Goal: Task Accomplishment & Management: Use online tool/utility

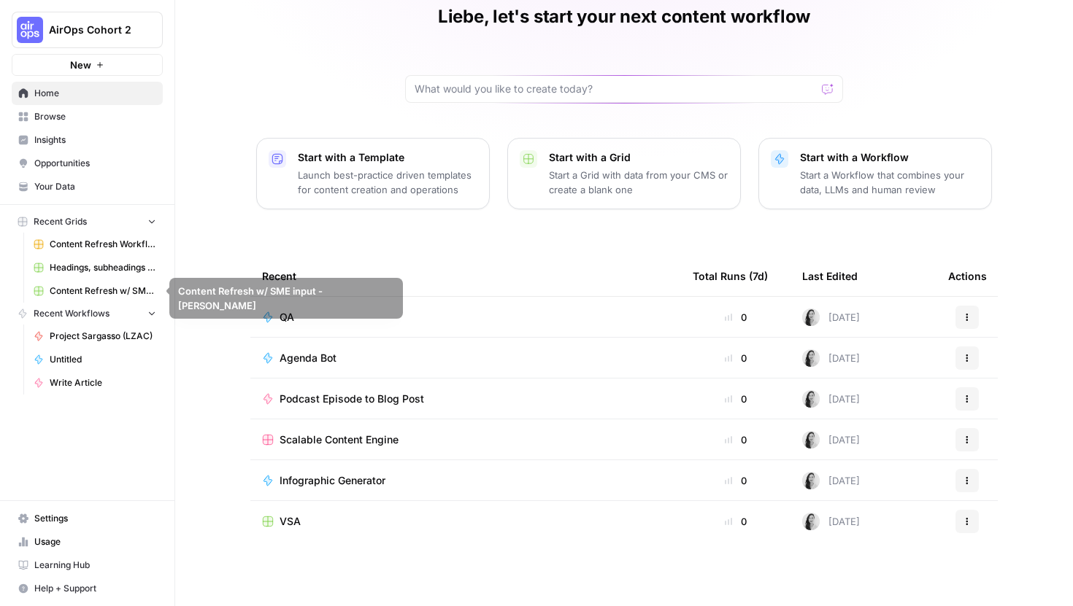
scroll to position [34, 0]
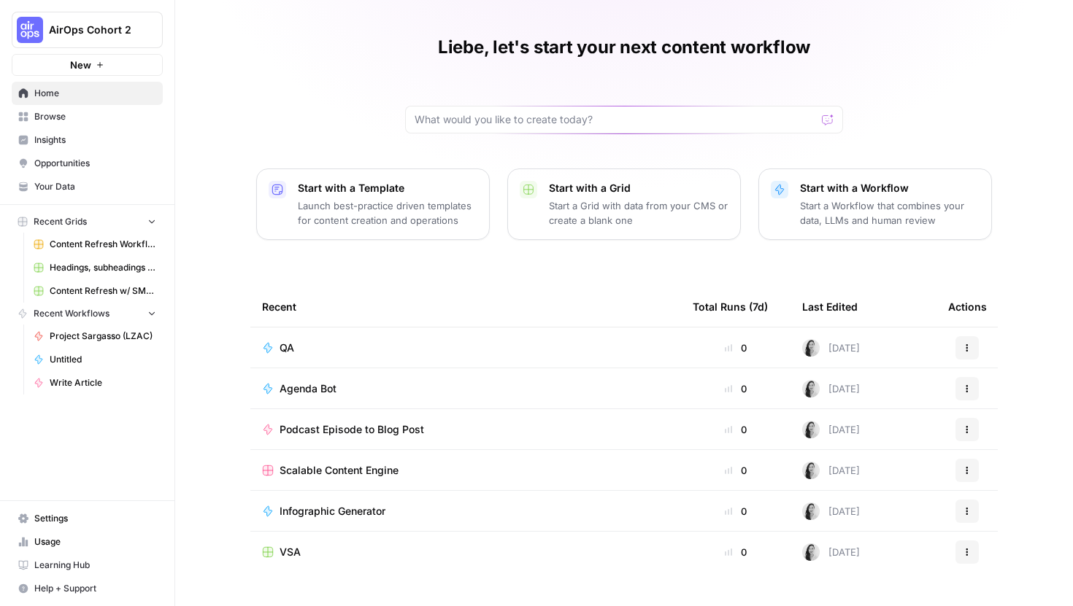
click at [47, 109] on link "Browse" at bounding box center [87, 116] width 151 height 23
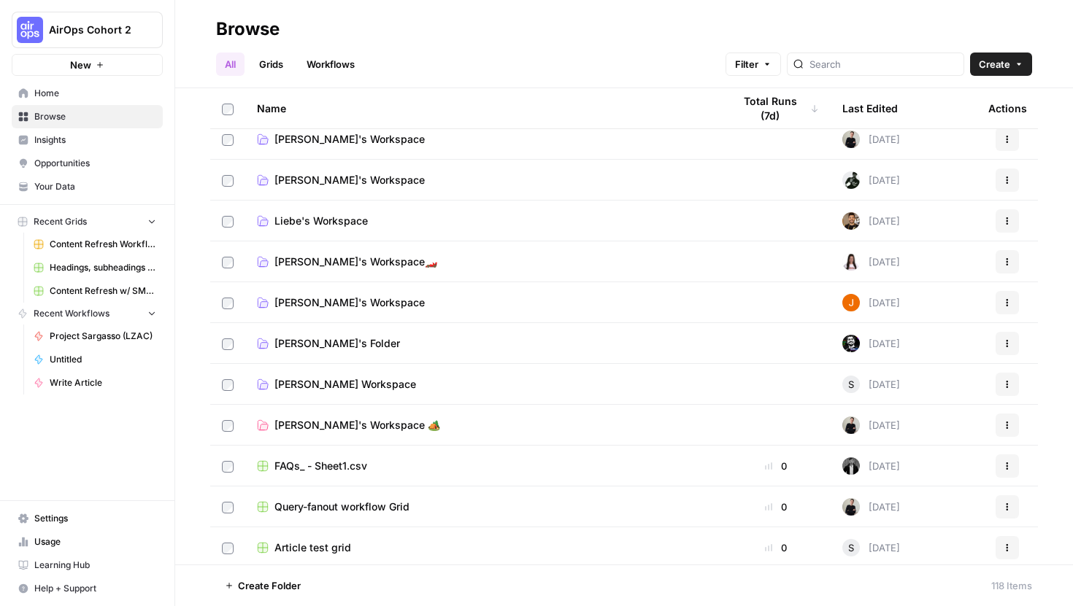
scroll to position [1151, 0]
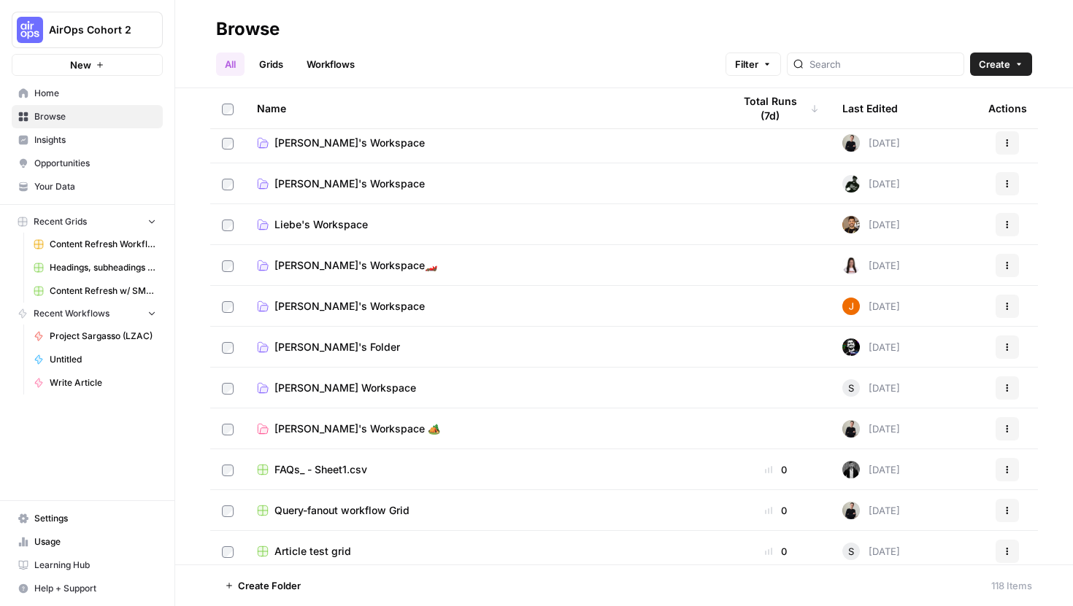
click at [305, 217] on span "Liebe's Workspace" at bounding box center [320, 224] width 93 height 15
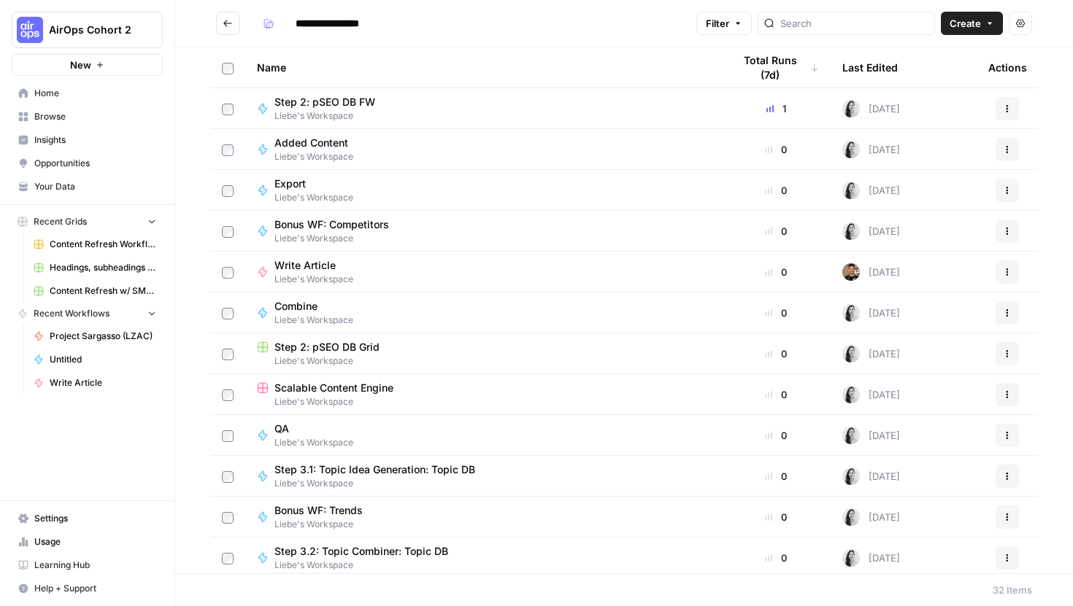
click at [395, 433] on div "QA Liebe's Workspace" at bounding box center [483, 436] width 452 height 28
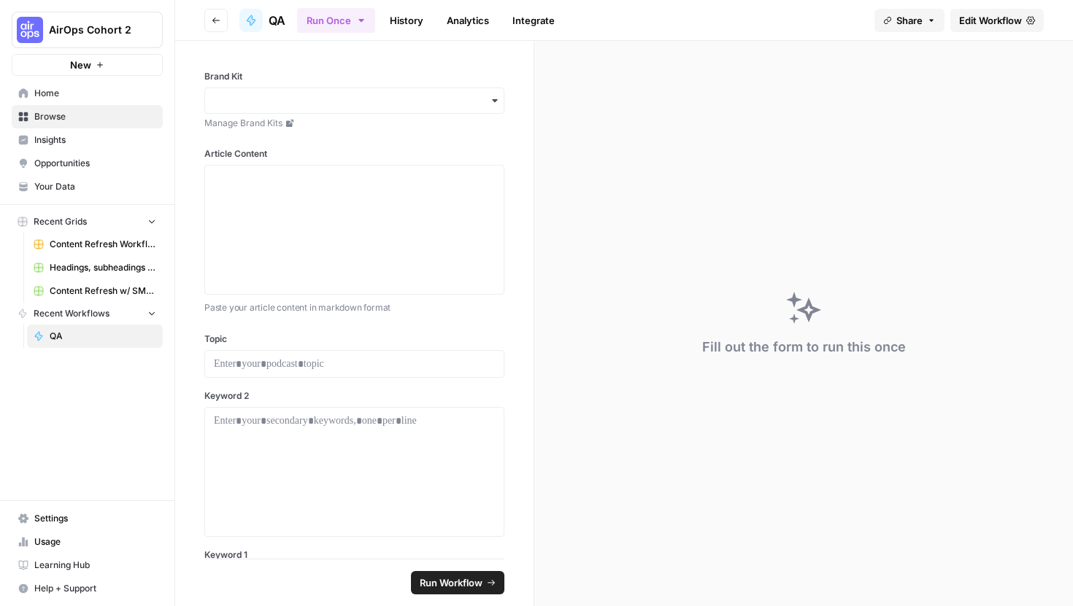
click at [954, 24] on link "Edit Workflow" at bounding box center [996, 20] width 93 height 23
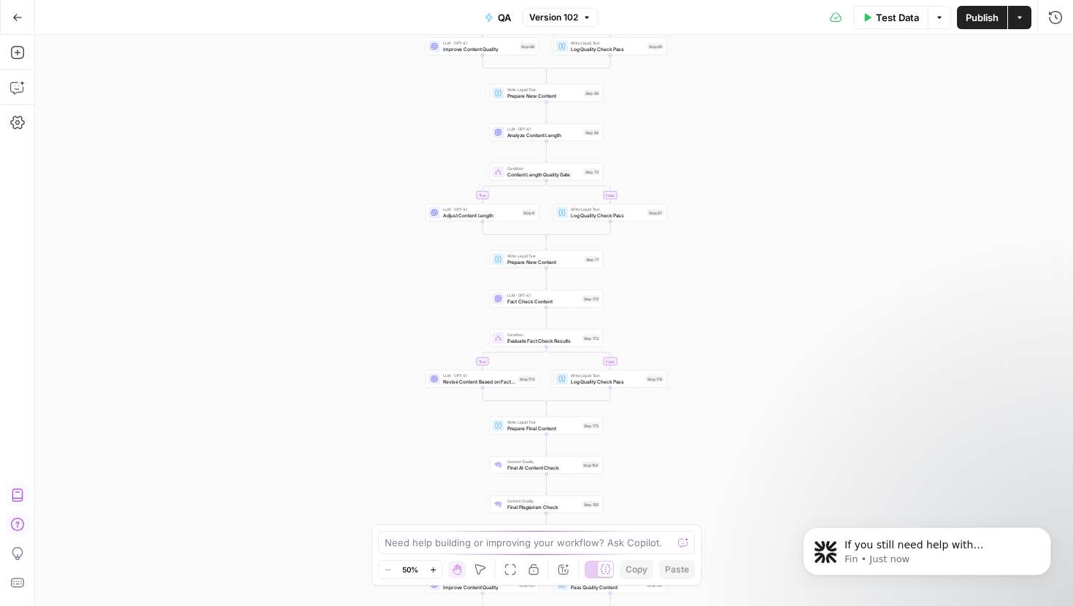
click at [611, 248] on div "true false true false true false true false true false true false true false Wo…" at bounding box center [554, 320] width 1038 height 571
click at [331, 385] on div "true false true false true false true false true false true false true false Wo…" at bounding box center [554, 320] width 1038 height 571
click at [18, 128] on icon "button" at bounding box center [17, 122] width 15 height 13
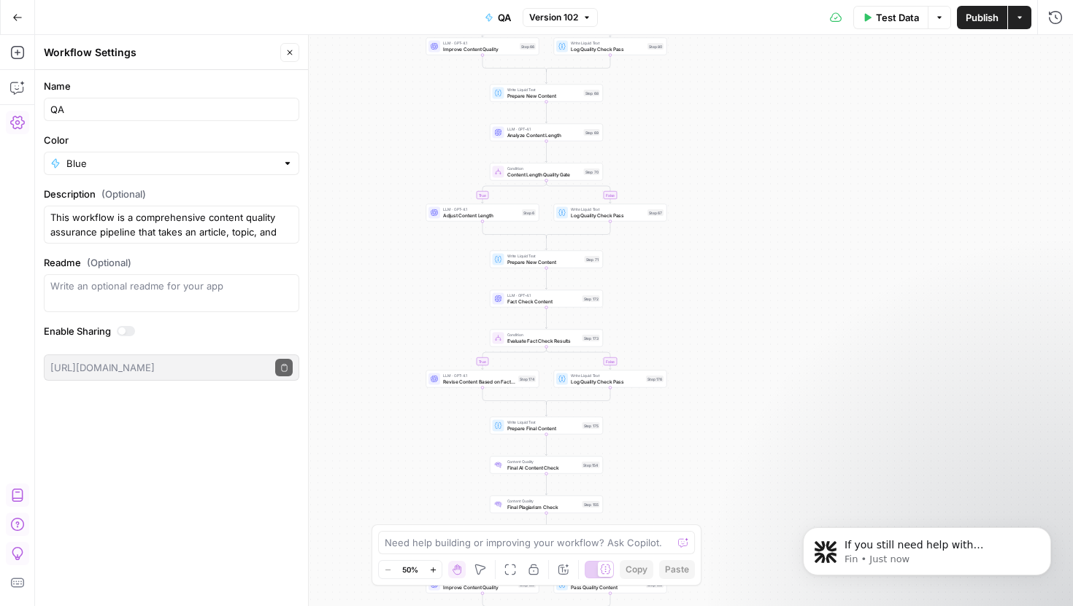
click at [18, 128] on icon "button" at bounding box center [17, 122] width 15 height 13
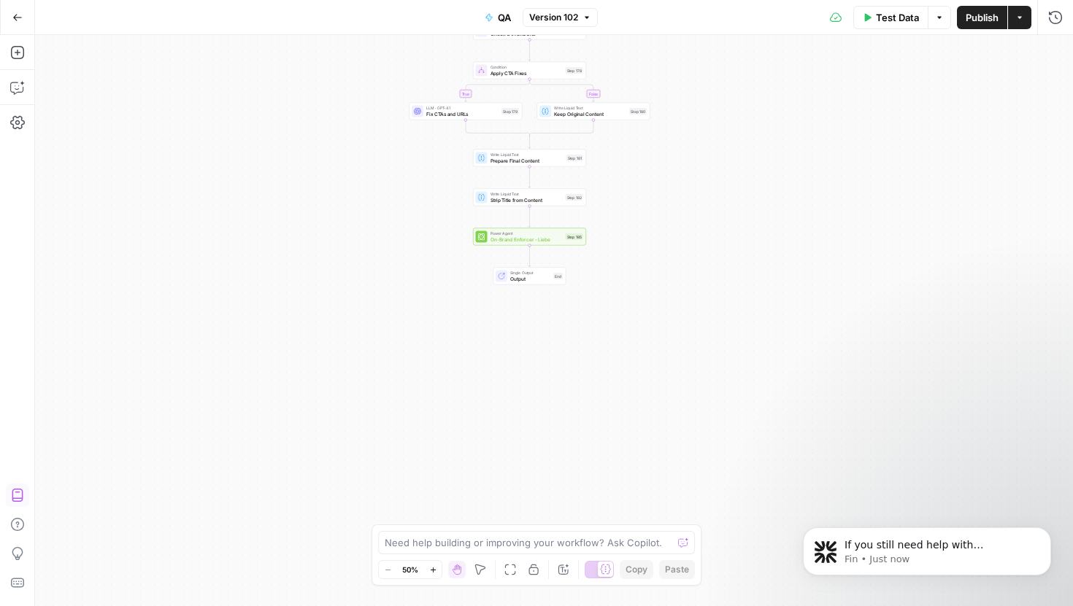
click at [500, 273] on icon at bounding box center [501, 276] width 7 height 7
click at [517, 273] on span "Single Output" at bounding box center [530, 274] width 40 height 6
click at [416, 332] on div "true false true false true false true false true false true false true false Wo…" at bounding box center [554, 320] width 1038 height 571
click at [1048, 55] on button "Close" at bounding box center [1054, 52] width 19 height 19
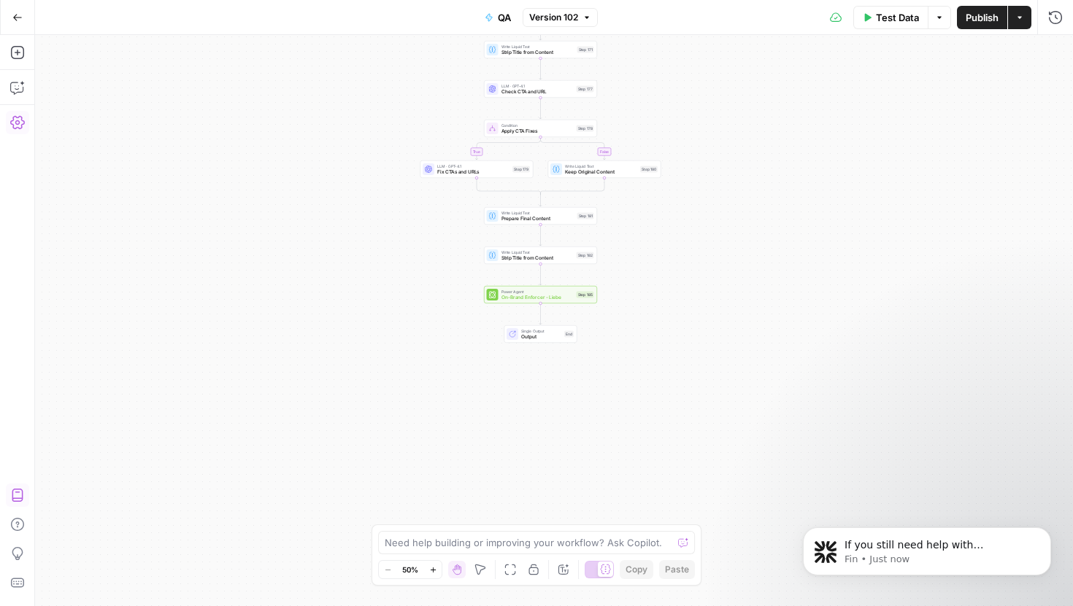
click at [11, 132] on button "Settings" at bounding box center [17, 122] width 23 height 23
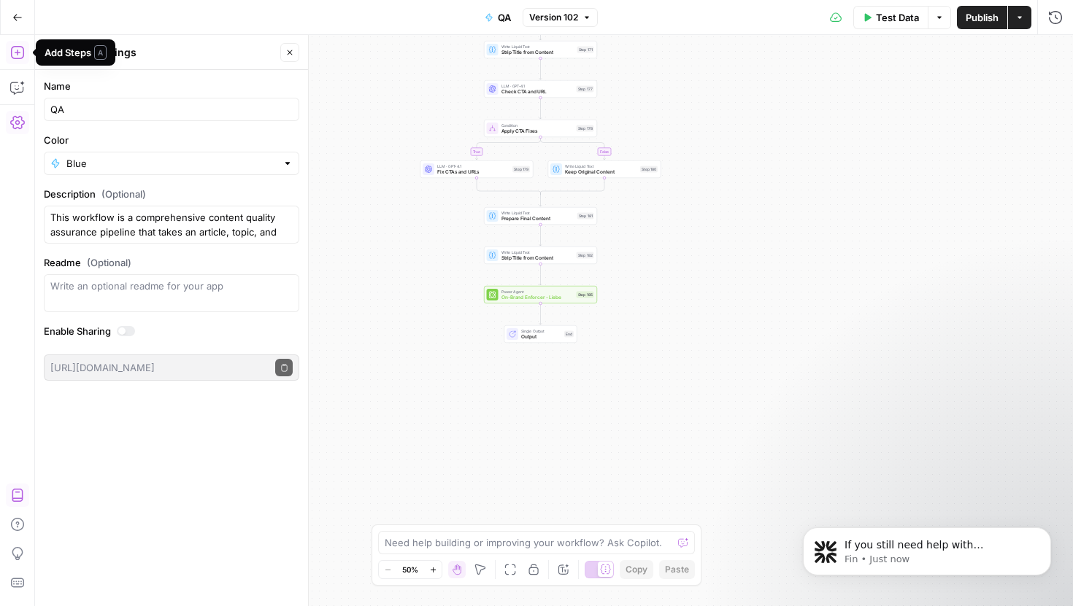
click at [18, 53] on icon "button" at bounding box center [16, 52] width 13 height 13
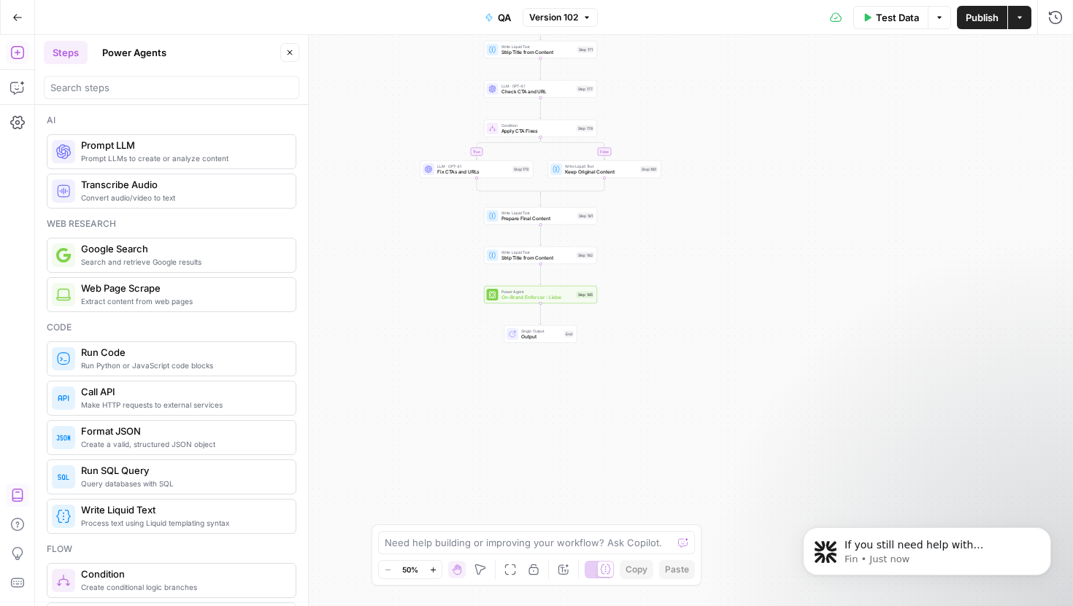
click at [18, 53] on icon "button" at bounding box center [16, 52] width 13 height 13
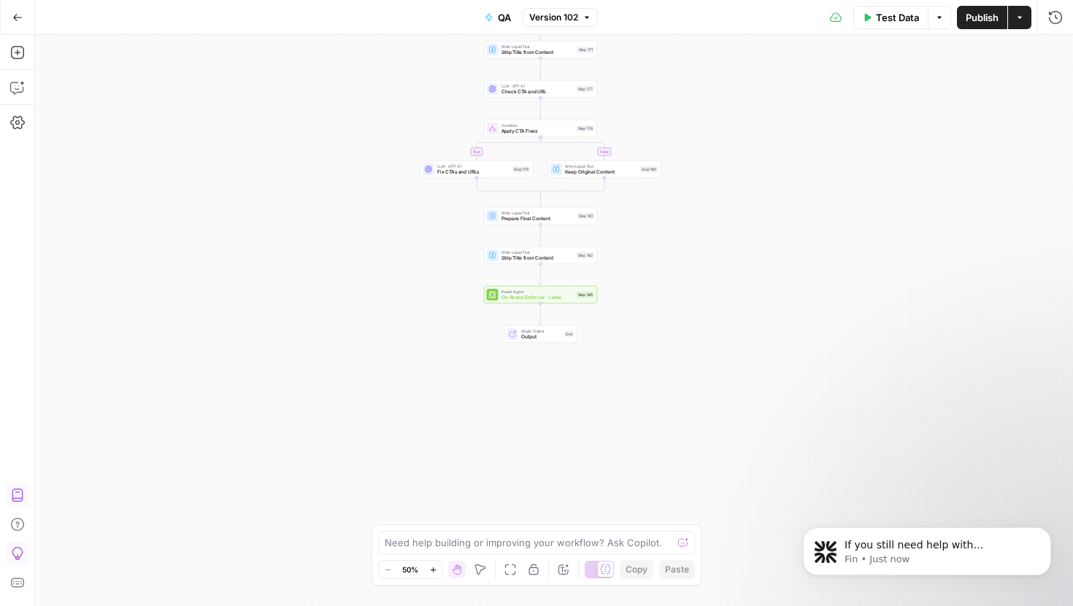
click at [15, 556] on icon "button" at bounding box center [17, 553] width 15 height 15
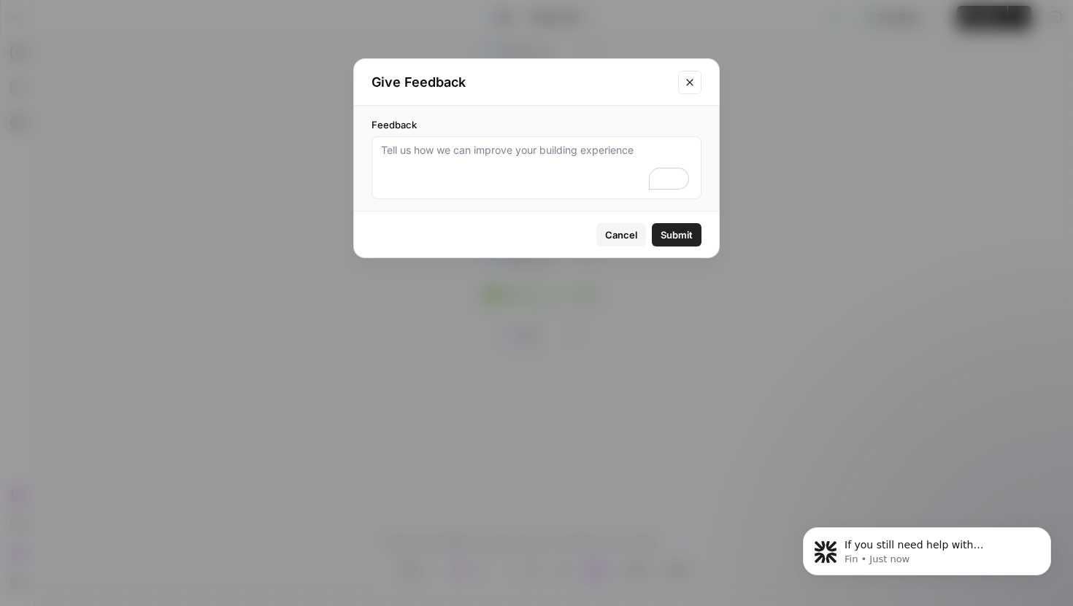
click at [691, 88] on icon "Close modal" at bounding box center [690, 83] width 12 height 12
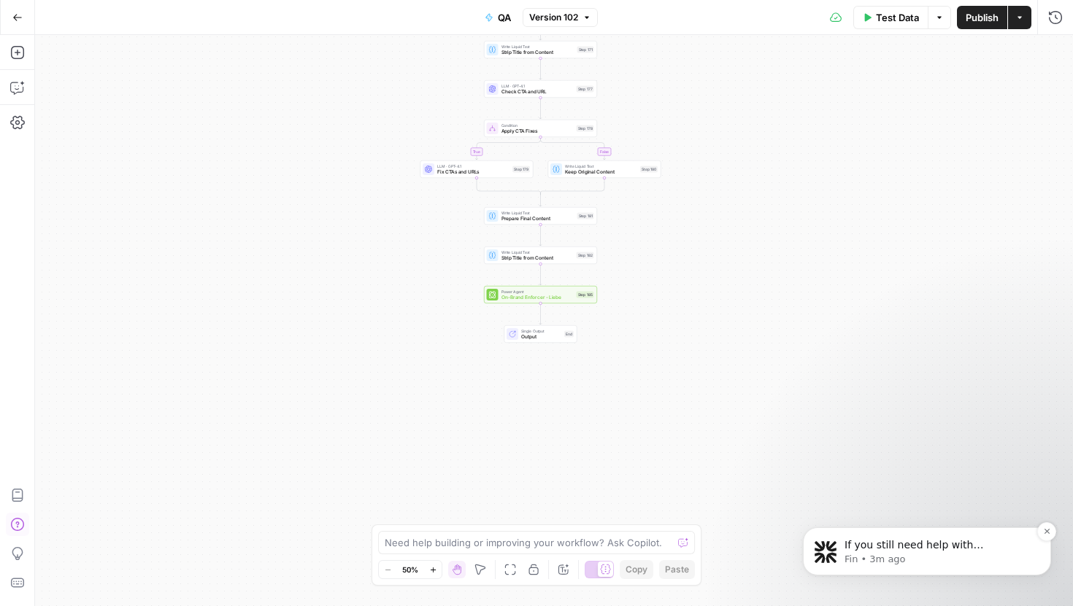
click at [864, 558] on p "Fin • 3m ago" at bounding box center [938, 559] width 188 height 13
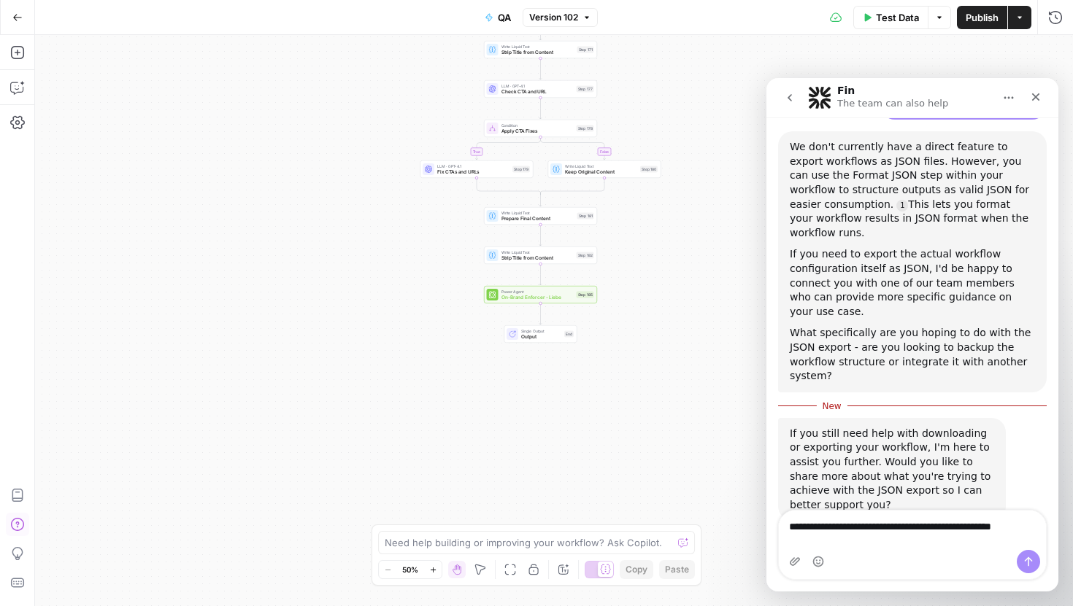
scroll to position [576, 0]
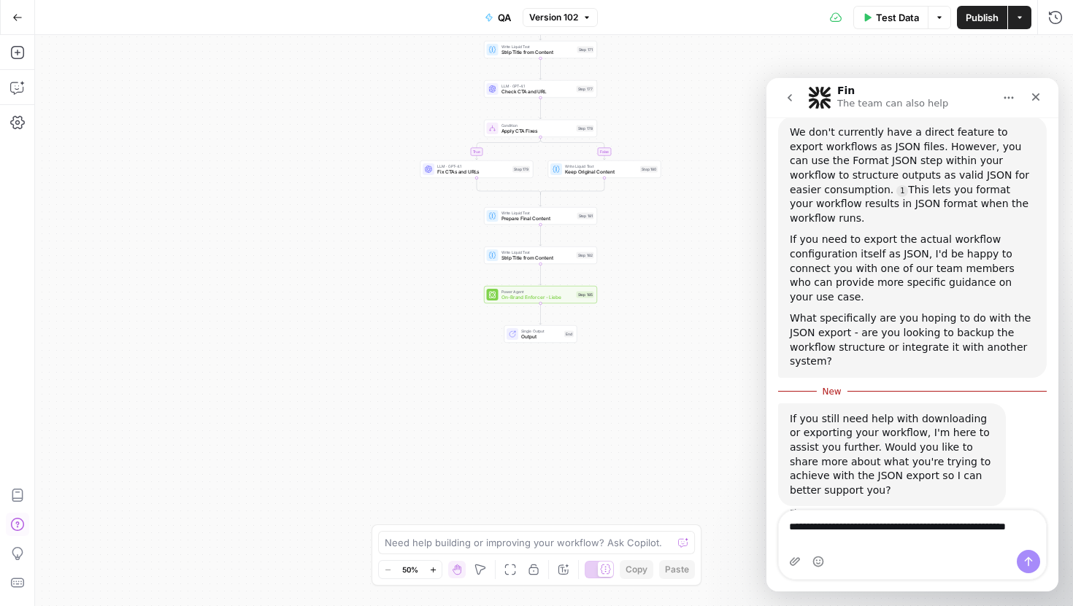
type textarea "**********"
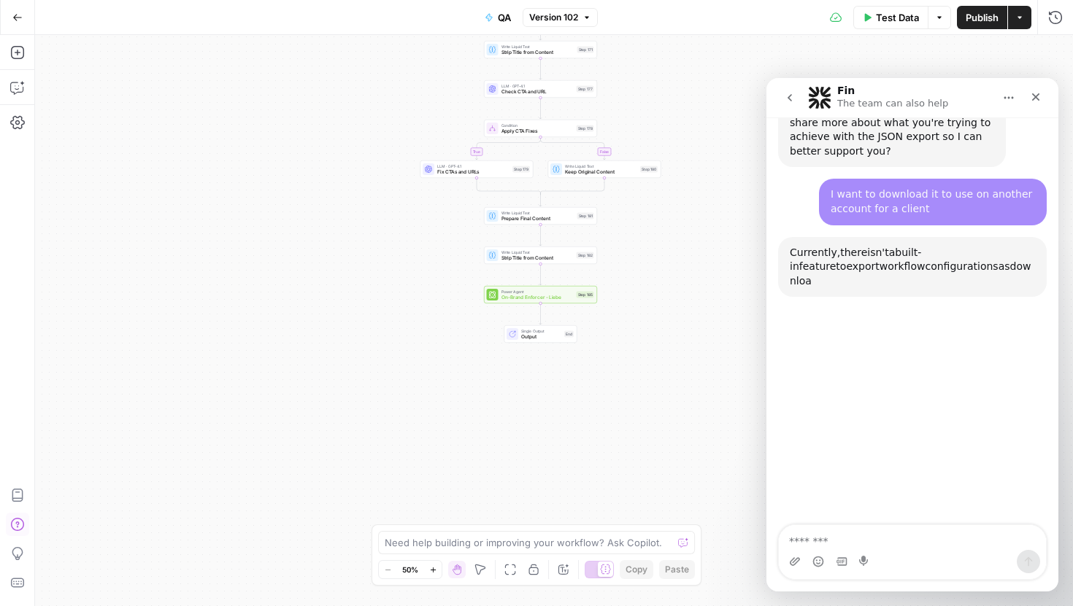
scroll to position [930, 0]
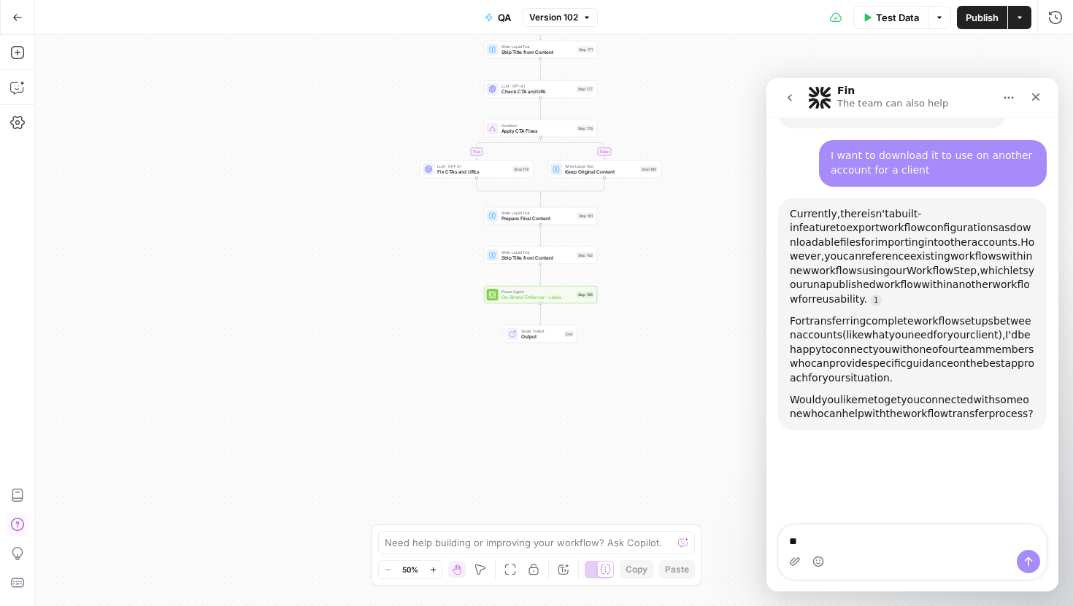
type textarea "***"
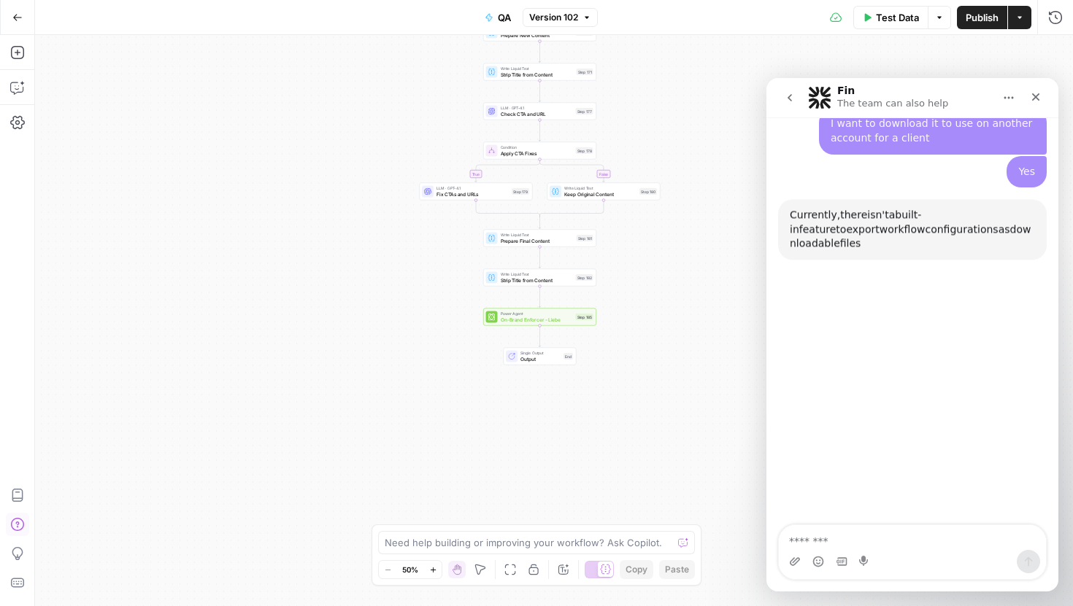
scroll to position [962, 0]
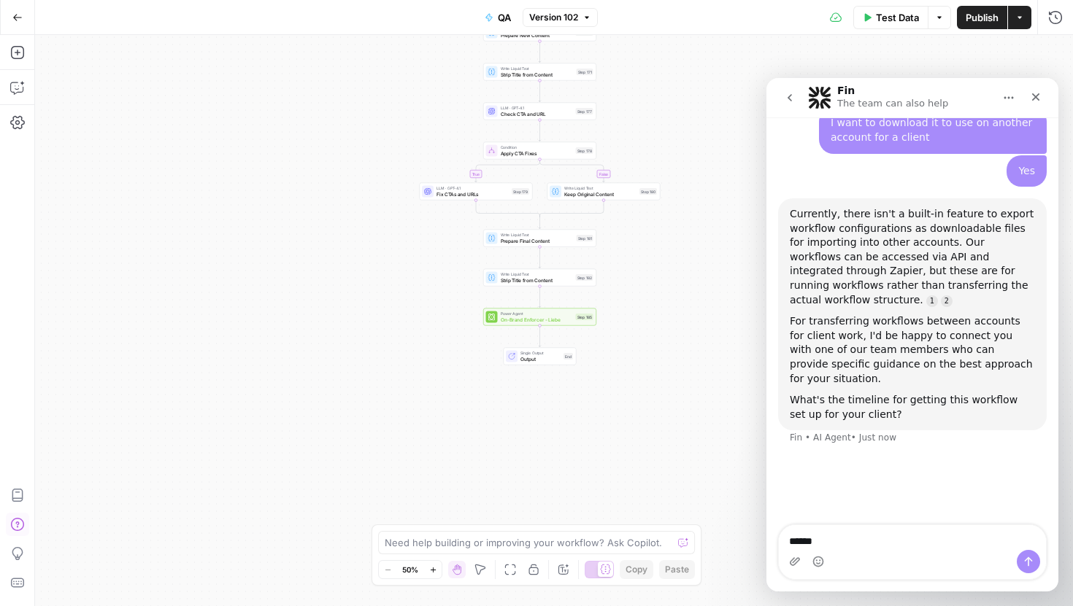
type textarea "*****"
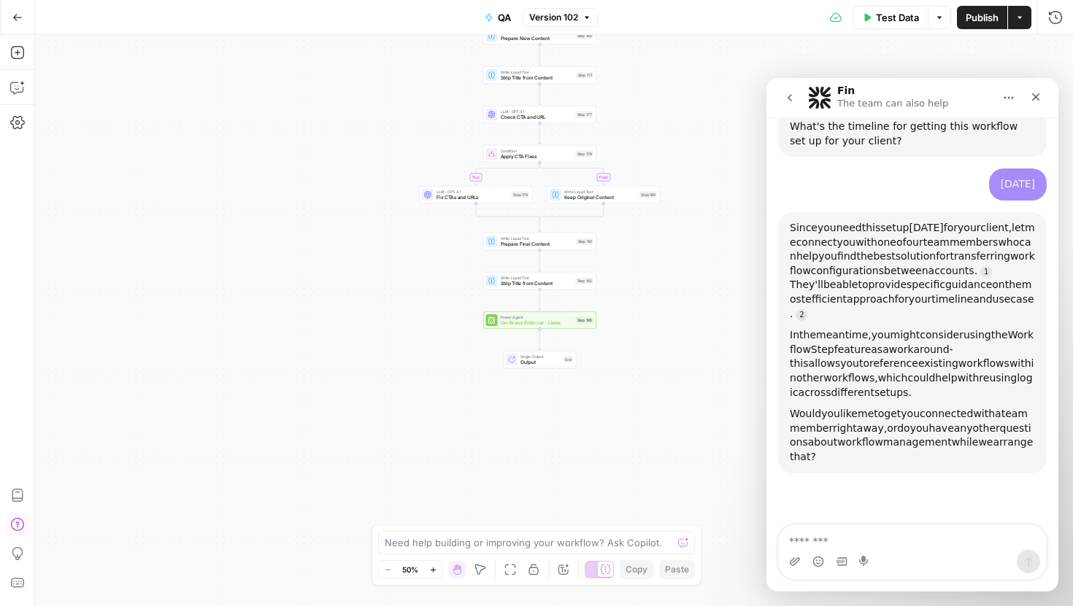
scroll to position [1235, 0]
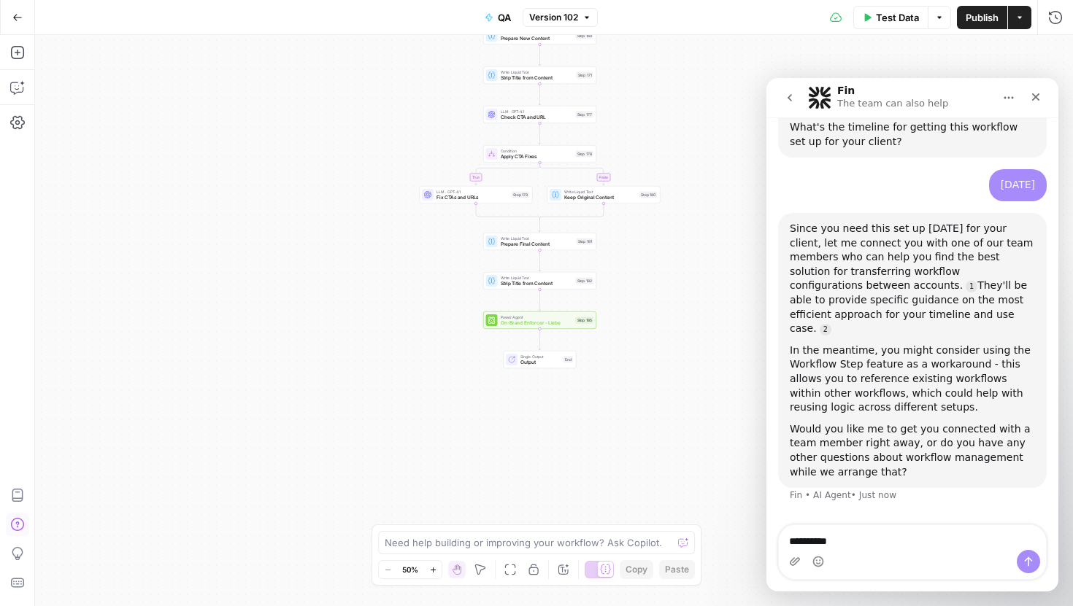
type textarea "**********"
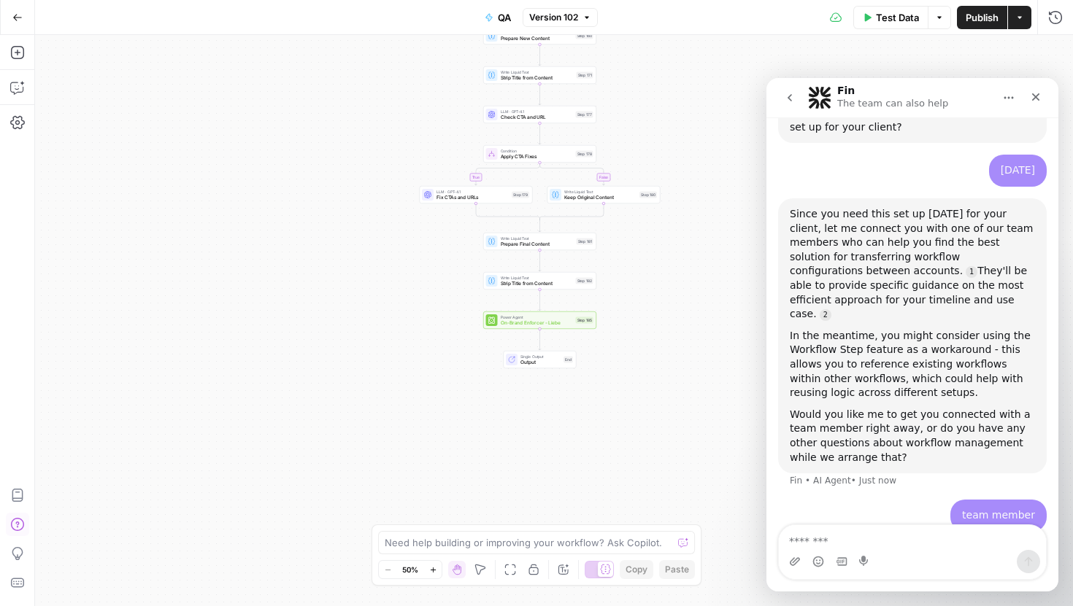
click at [795, 97] on icon "go back" at bounding box center [790, 98] width 12 height 12
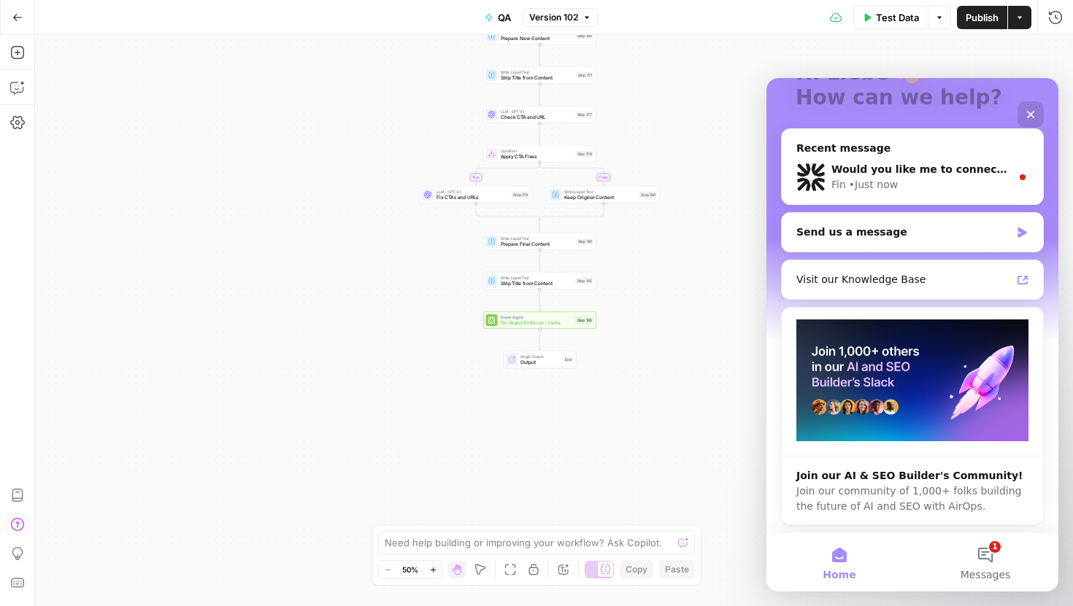
scroll to position [0, 0]
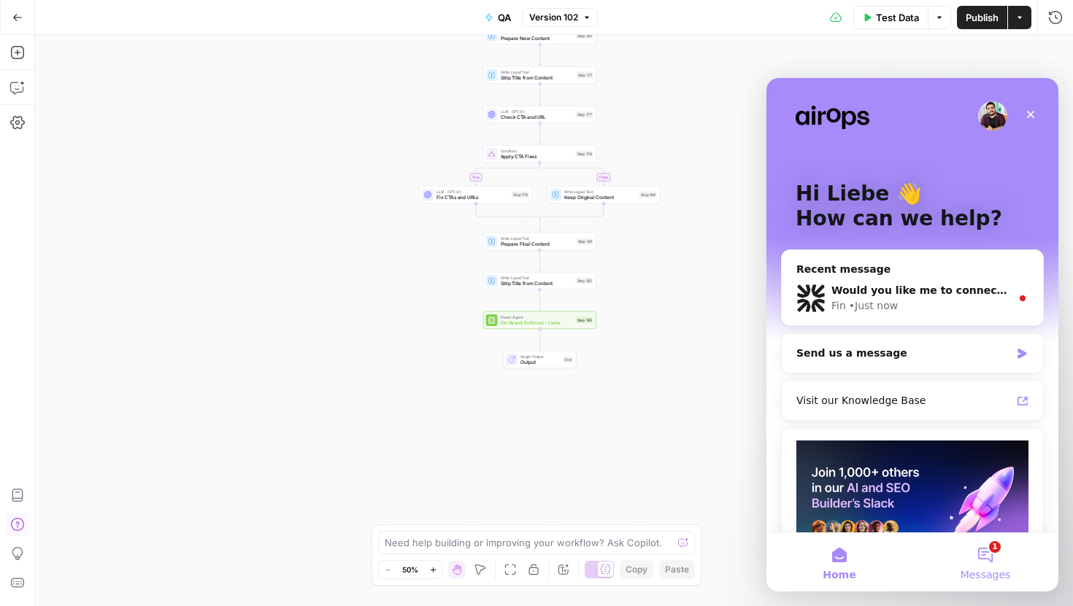
click at [993, 553] on button "1 Messages" at bounding box center [985, 562] width 146 height 58
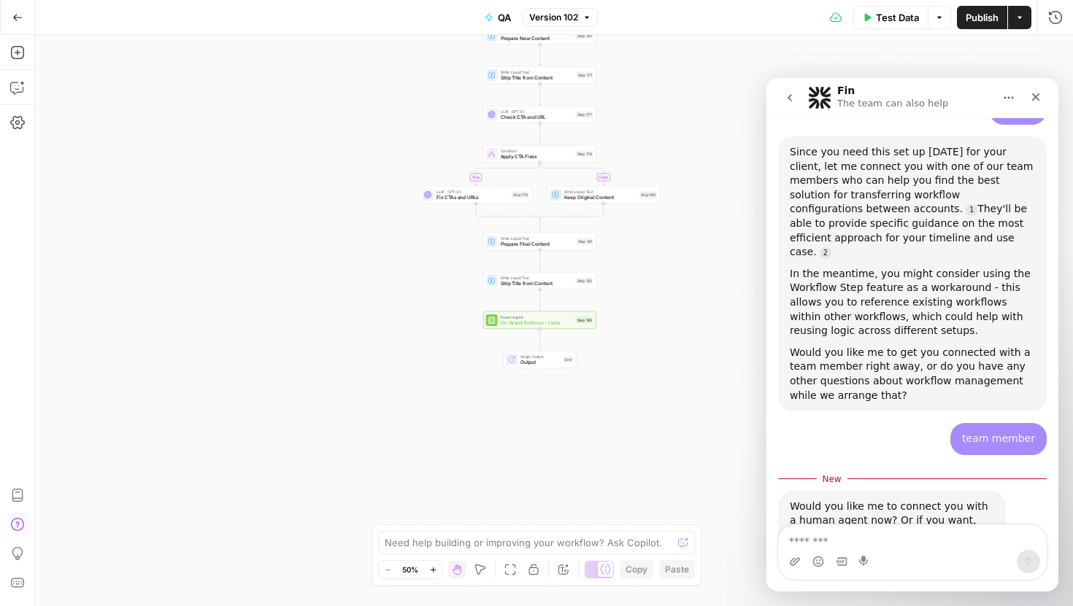
scroll to position [1313, 0]
click at [838, 533] on textarea "Message…" at bounding box center [912, 537] width 267 height 25
type textarea "***"
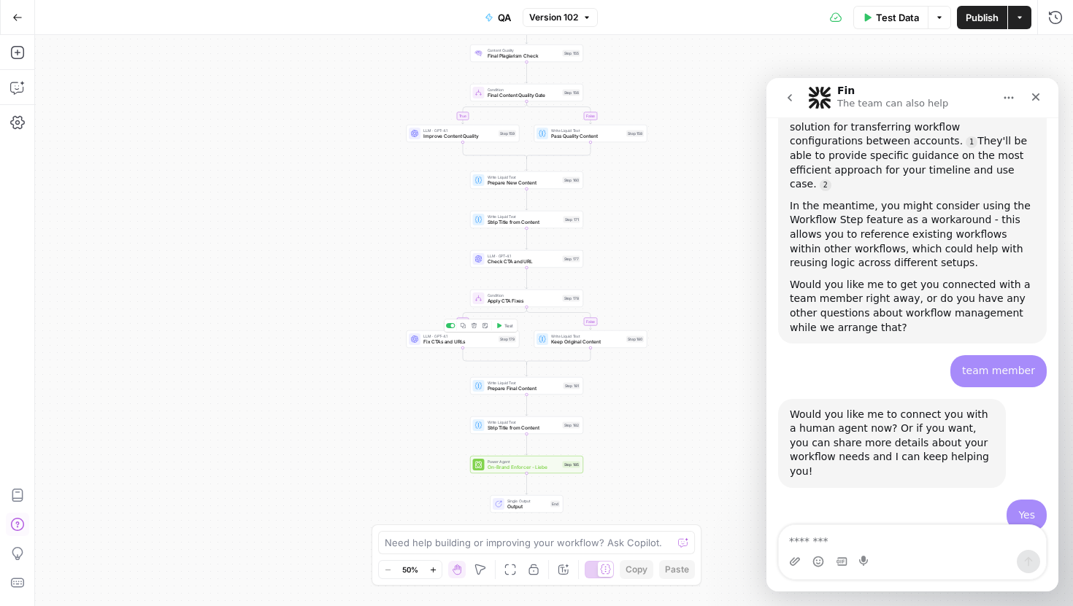
scroll to position [1433, 0]
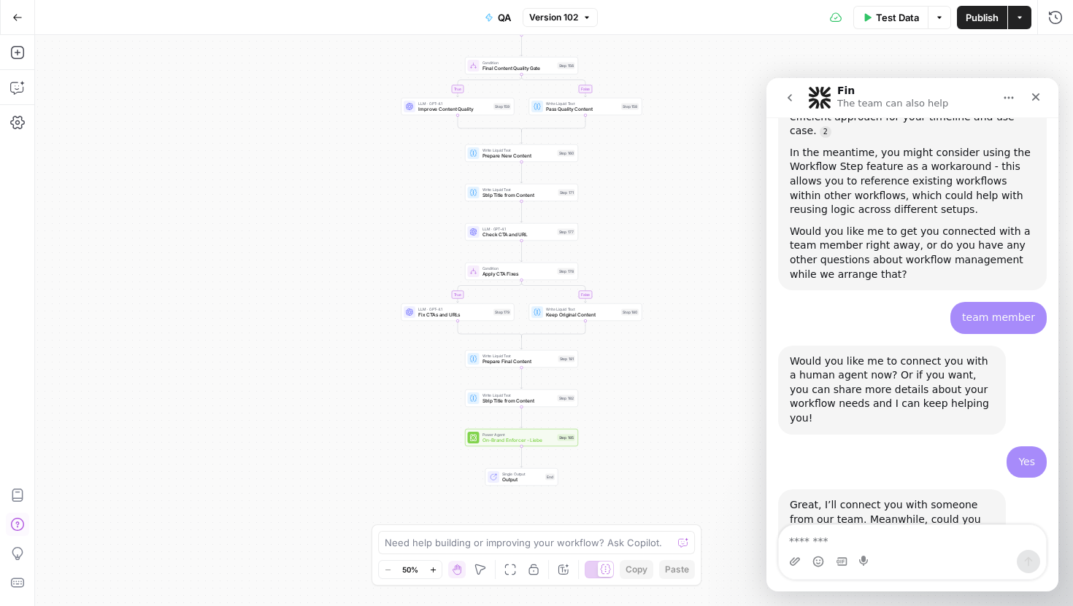
click at [792, 96] on icon "go back" at bounding box center [790, 98] width 12 height 12
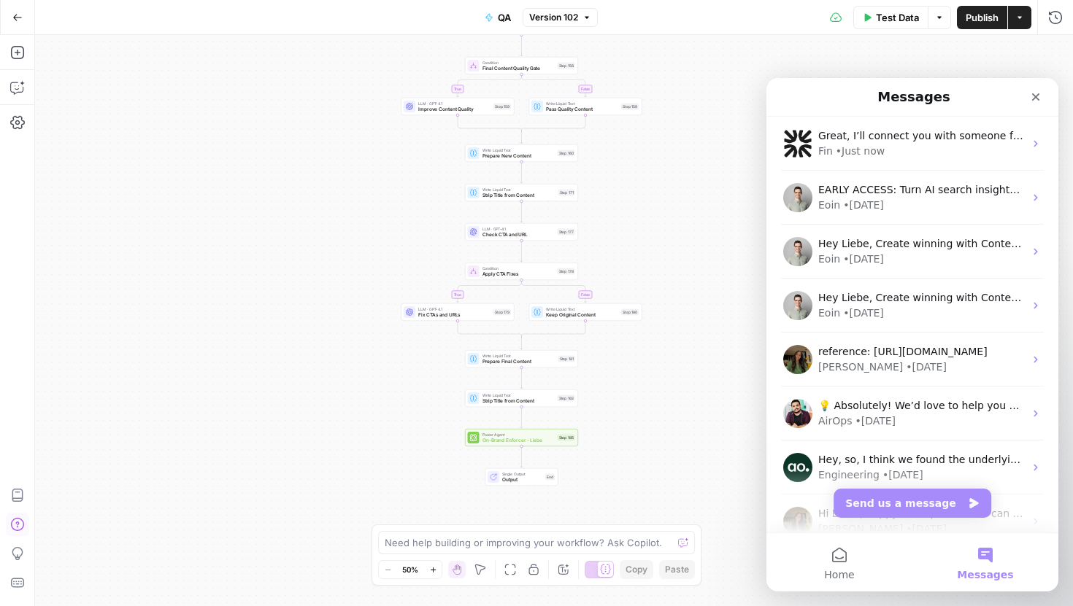
scroll to position [0, 0]
click at [928, 504] on button "Send us a message" at bounding box center [912, 503] width 158 height 29
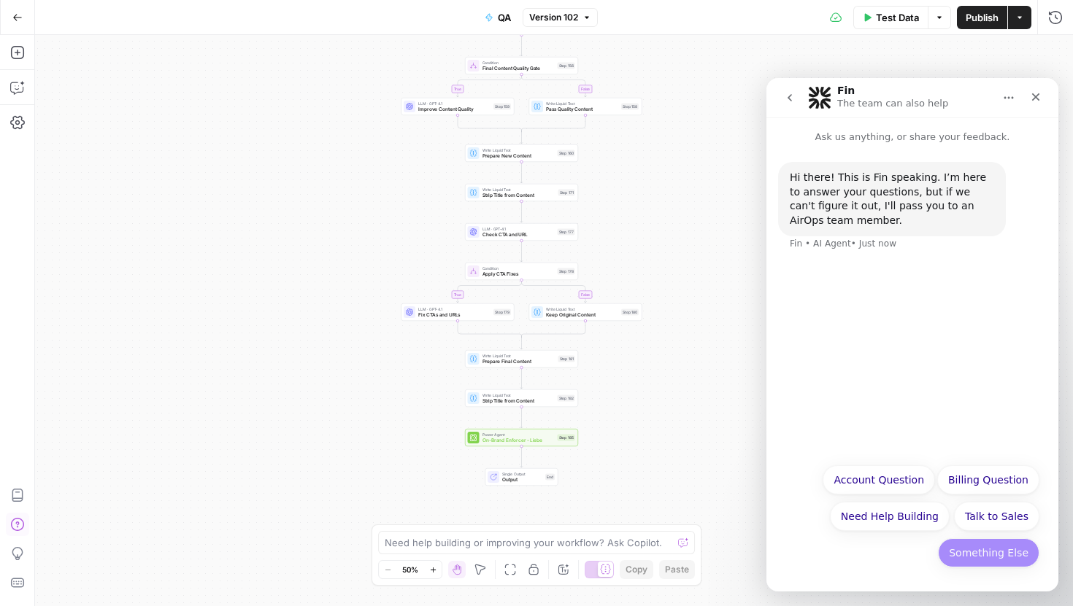
click at [997, 556] on button "Something Else" at bounding box center [988, 552] width 101 height 29
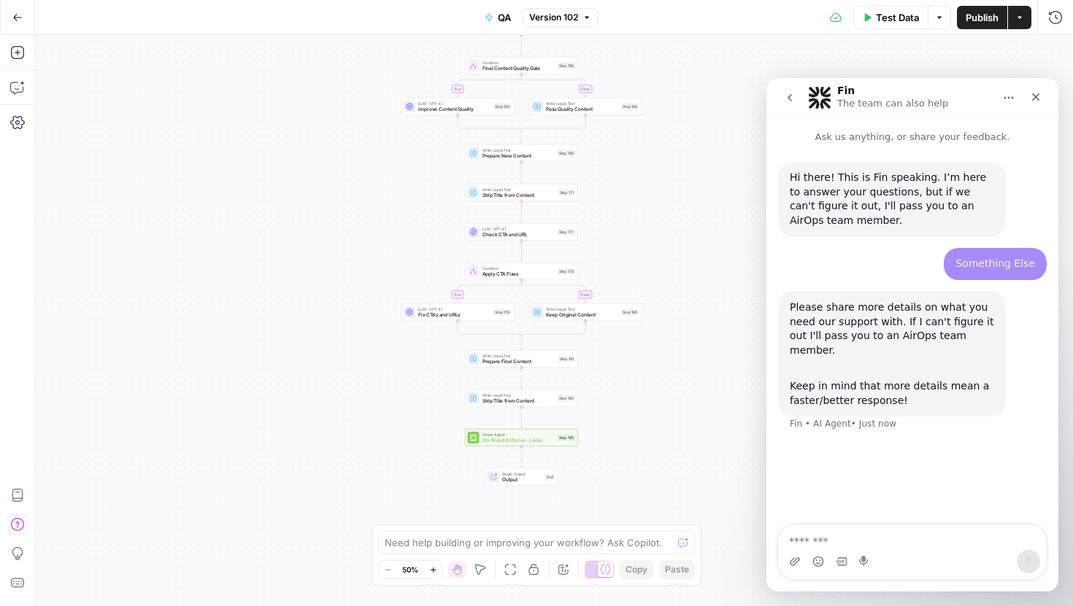
click at [788, 95] on icon "go back" at bounding box center [790, 98] width 12 height 12
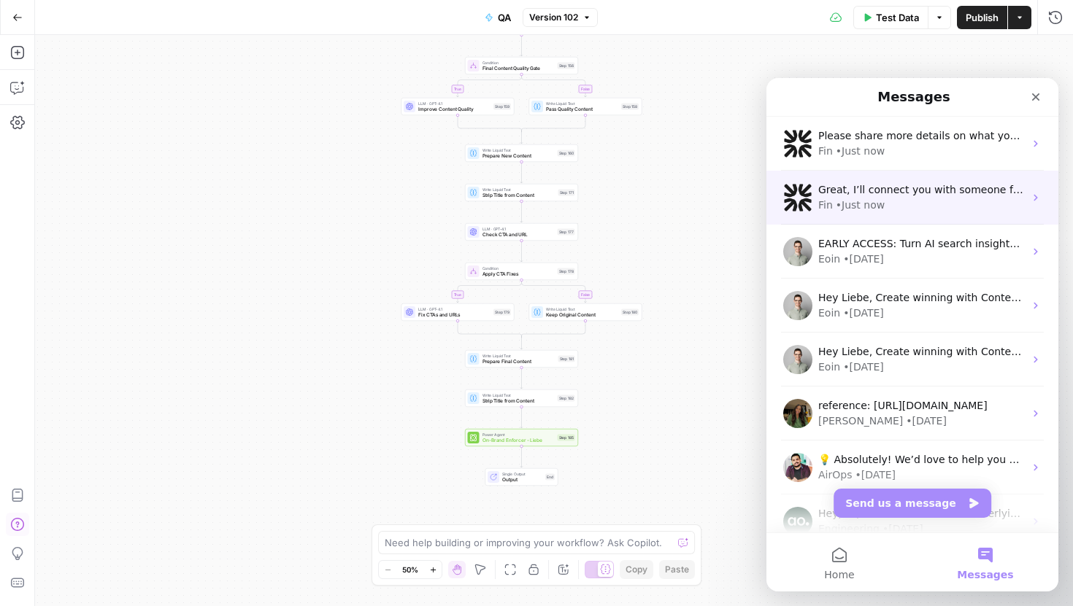
click at [850, 217] on div "Great, I’ll connect you with someone from our team. Meanwhile, could you share …" at bounding box center [912, 198] width 292 height 54
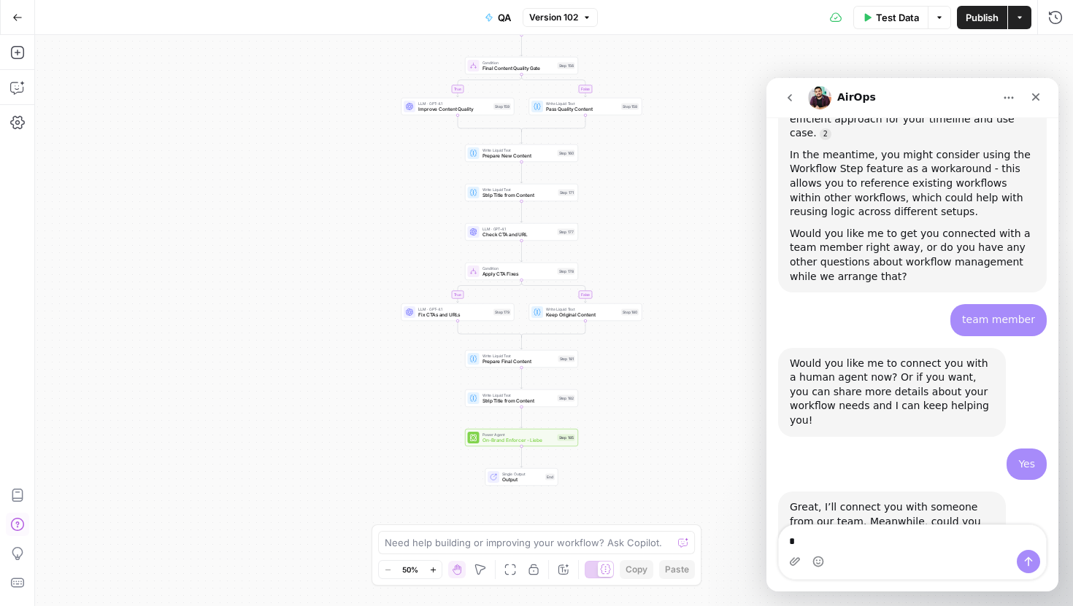
scroll to position [1474, 0]
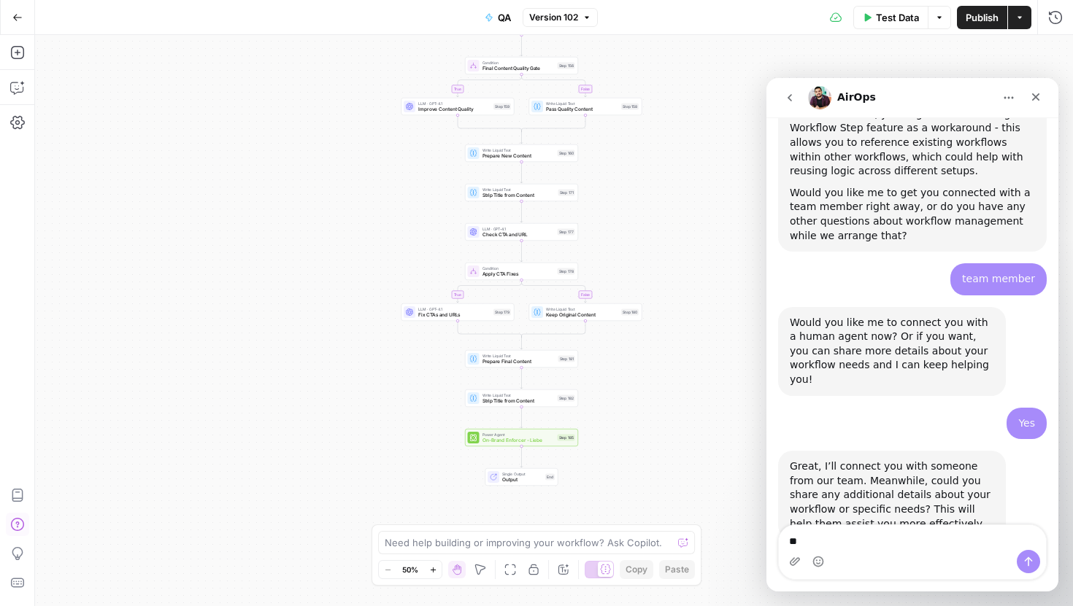
type textarea "*"
click at [857, 584] on img "Intercom messenger" at bounding box center [854, 590] width 12 height 12
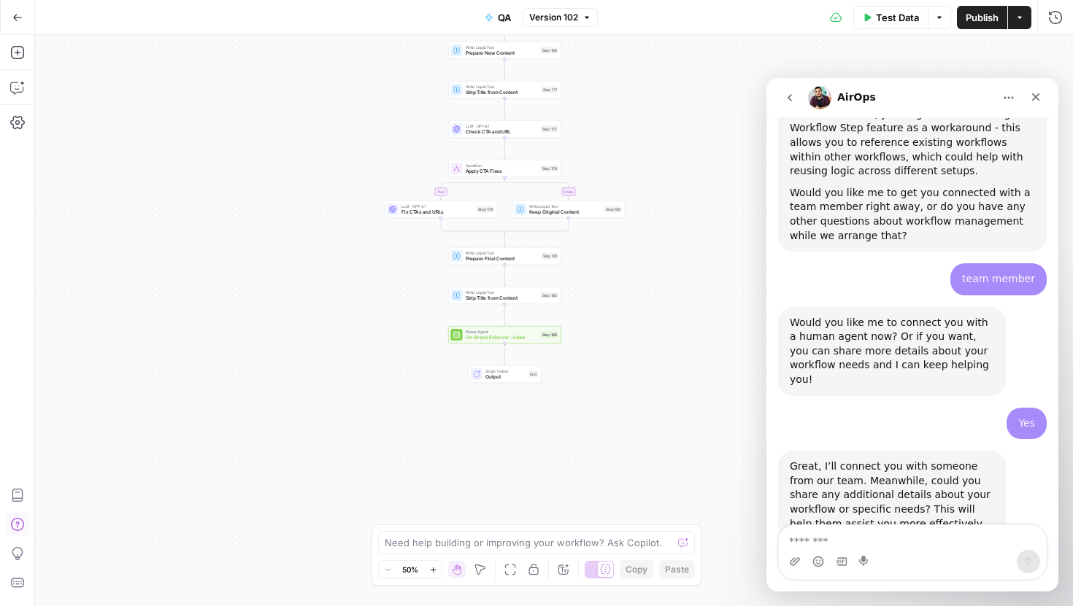
click at [819, 93] on img "Intercom messenger" at bounding box center [819, 97] width 23 height 23
click at [809, 538] on textarea "Message…" at bounding box center [912, 537] width 267 height 25
click at [860, 584] on img "Intercom messenger" at bounding box center [854, 590] width 12 height 12
click at [1021, 99] on button "Home" at bounding box center [1008, 98] width 28 height 28
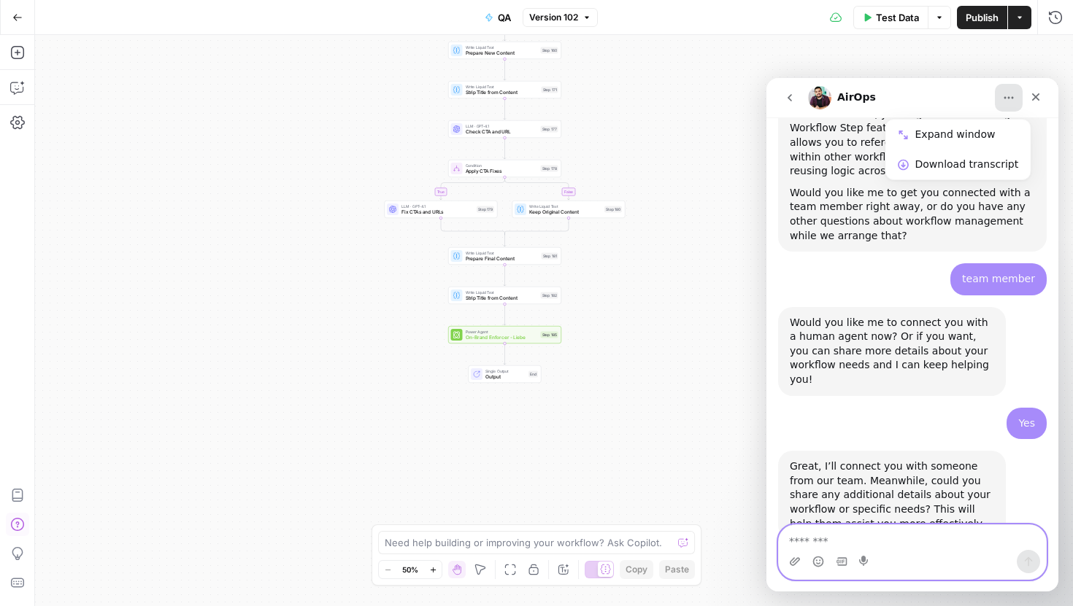
click at [801, 544] on textarea "Message…" at bounding box center [912, 537] width 267 height 25
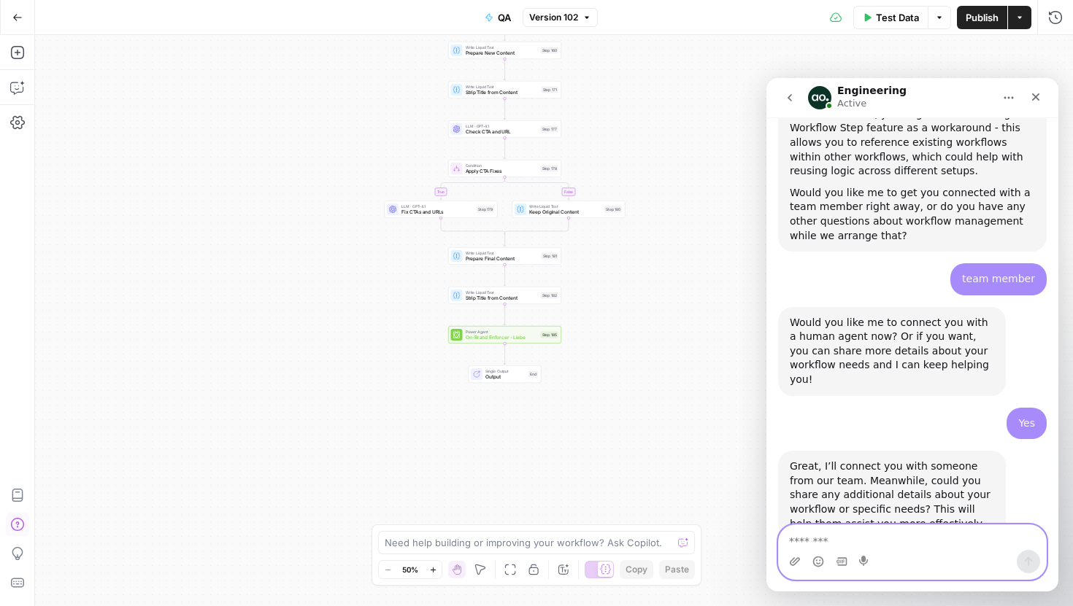
scroll to position [1525, 0]
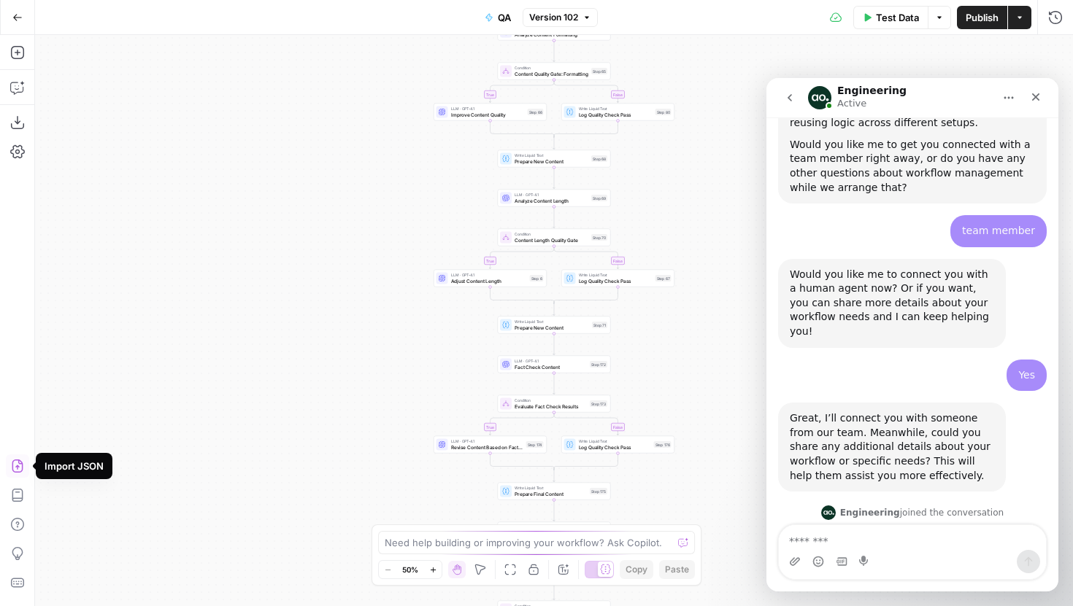
scroll to position [1525, 0]
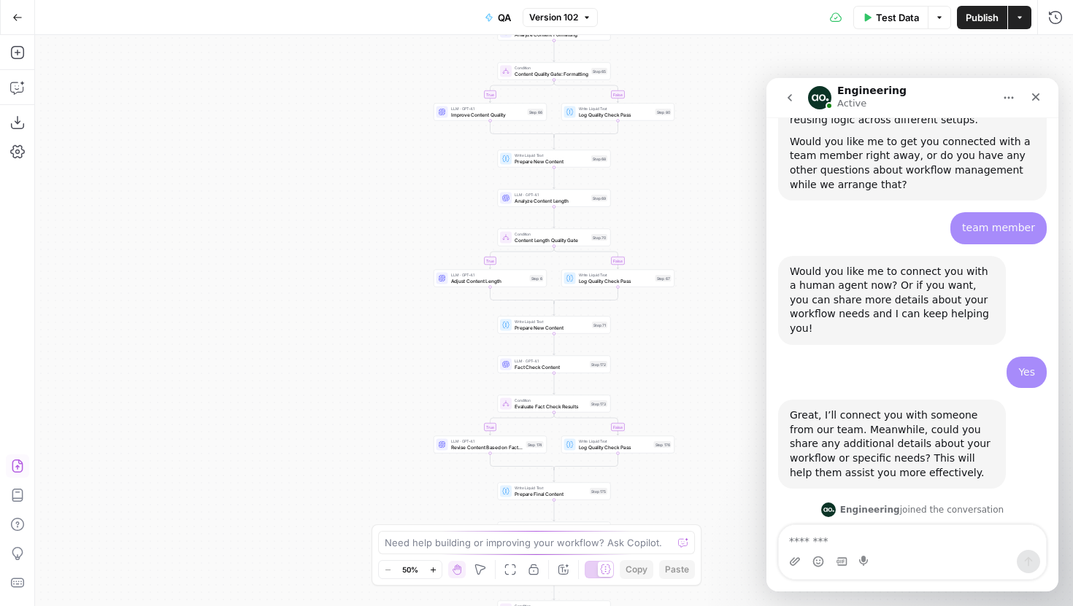
click at [18, 466] on icon "button" at bounding box center [17, 466] width 11 height 13
click at [15, 118] on icon "button" at bounding box center [17, 122] width 15 height 15
click at [16, 14] on icon "button" at bounding box center [17, 17] width 9 height 7
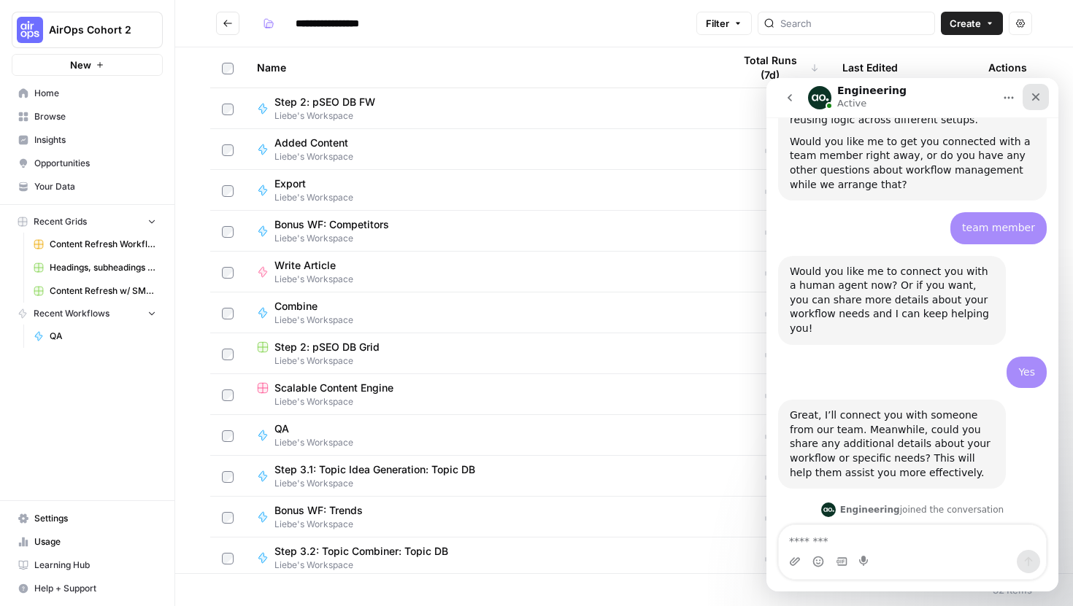
click at [1035, 84] on div "Close" at bounding box center [1035, 97] width 26 height 26
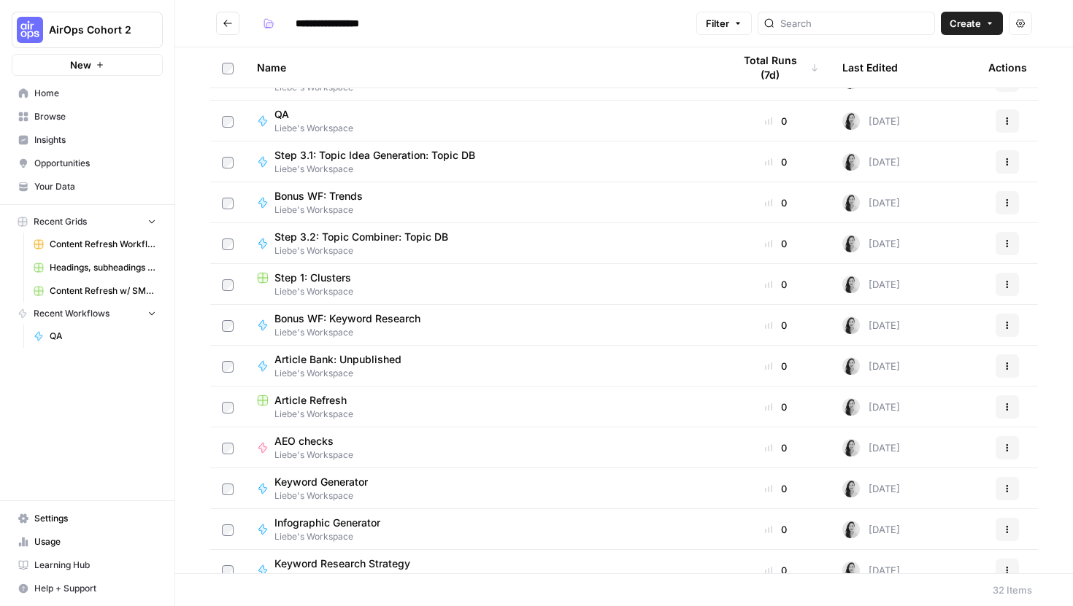
scroll to position [313, 0]
click at [485, 402] on div "Article Refresh" at bounding box center [483, 402] width 452 height 15
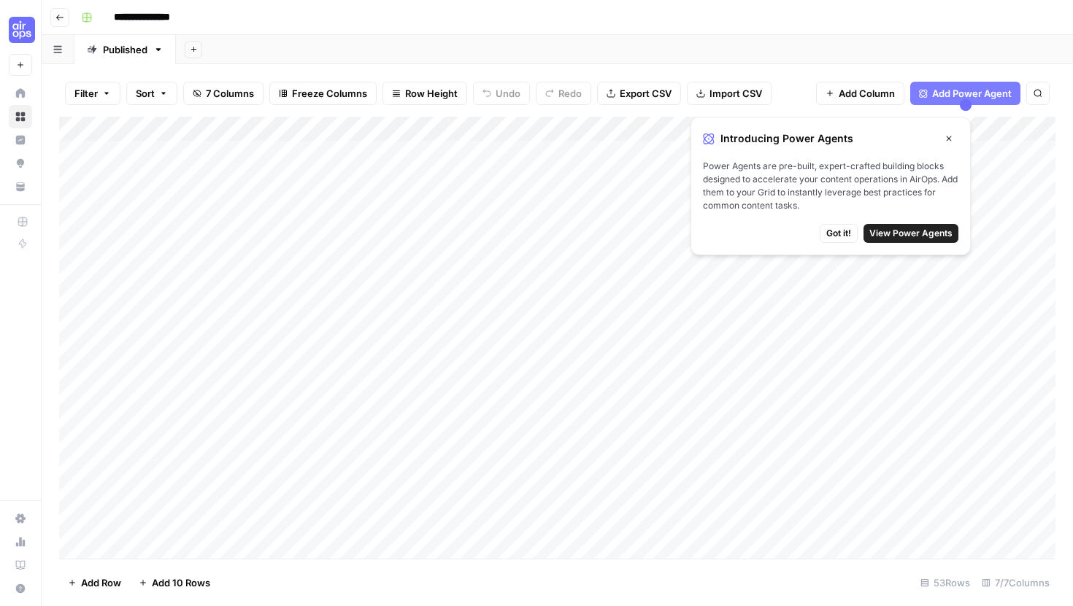
click at [836, 234] on span "Got it!" at bounding box center [838, 233] width 25 height 13
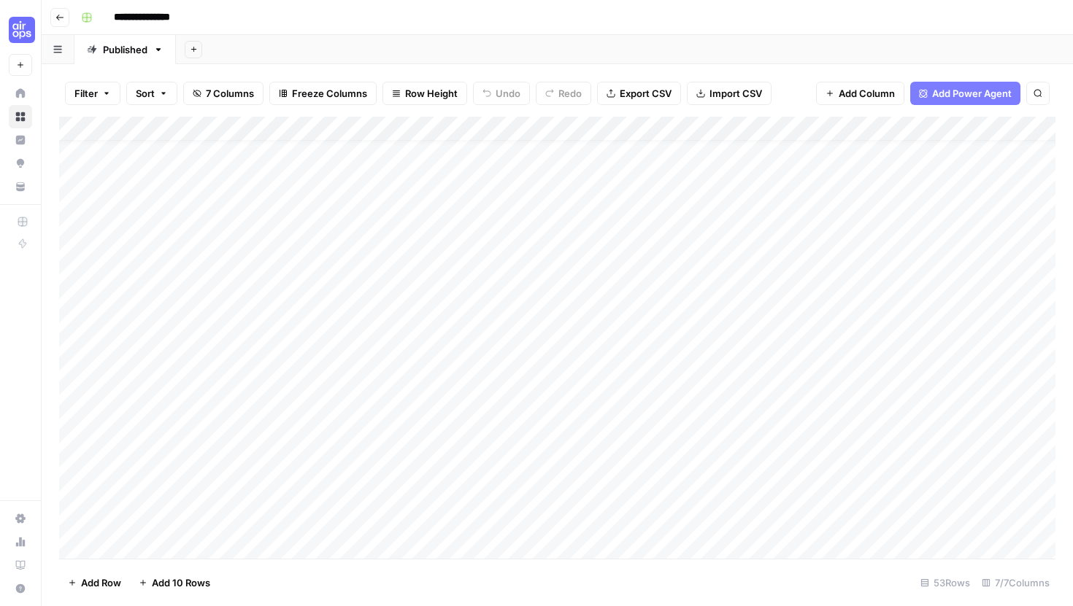
scroll to position [21, 0]
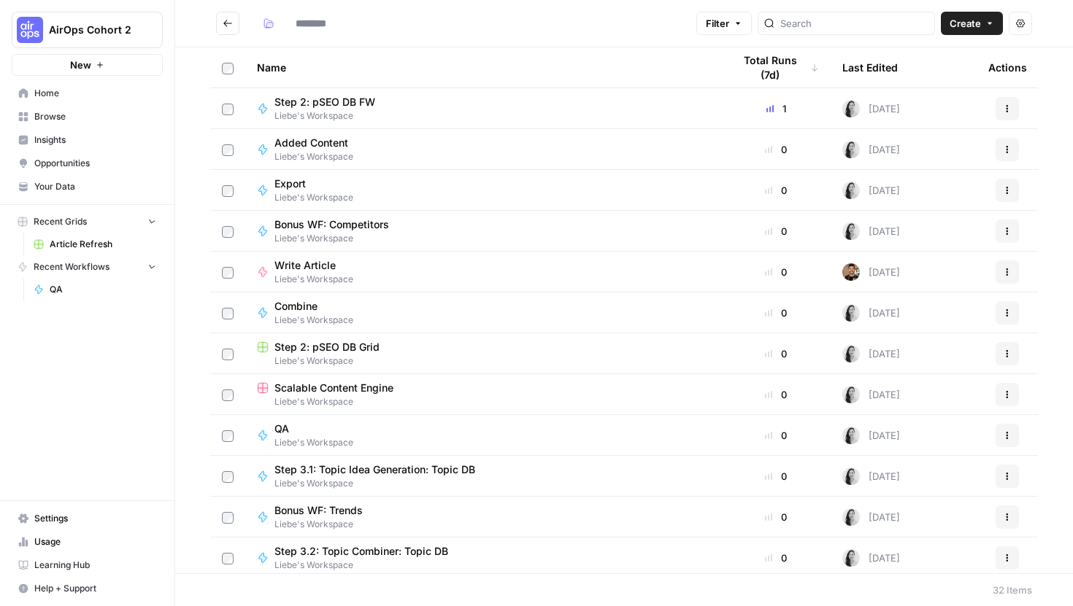
type input "**********"
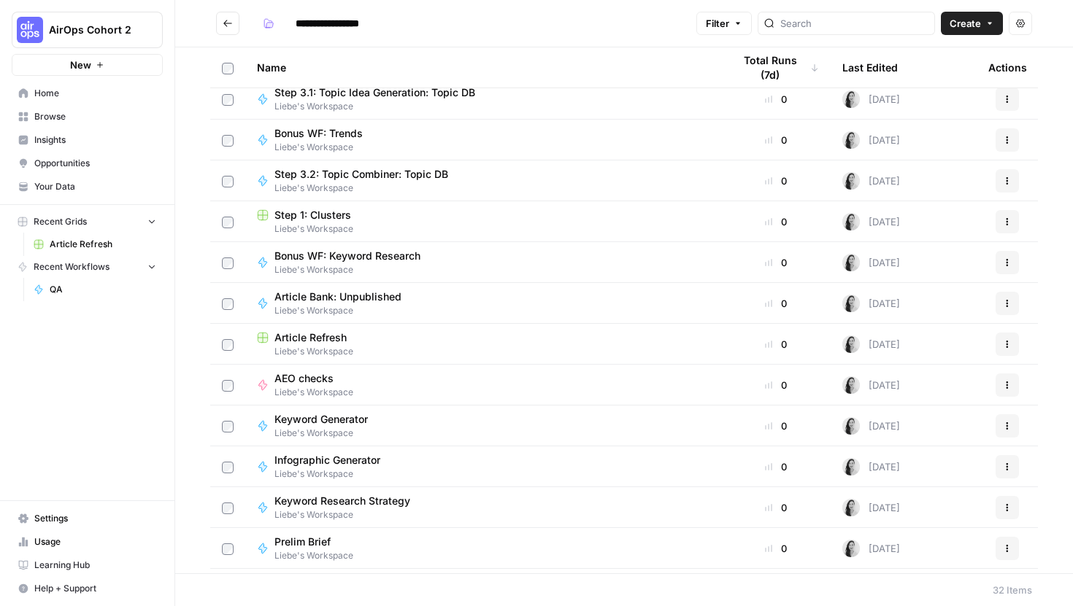
scroll to position [382, 0]
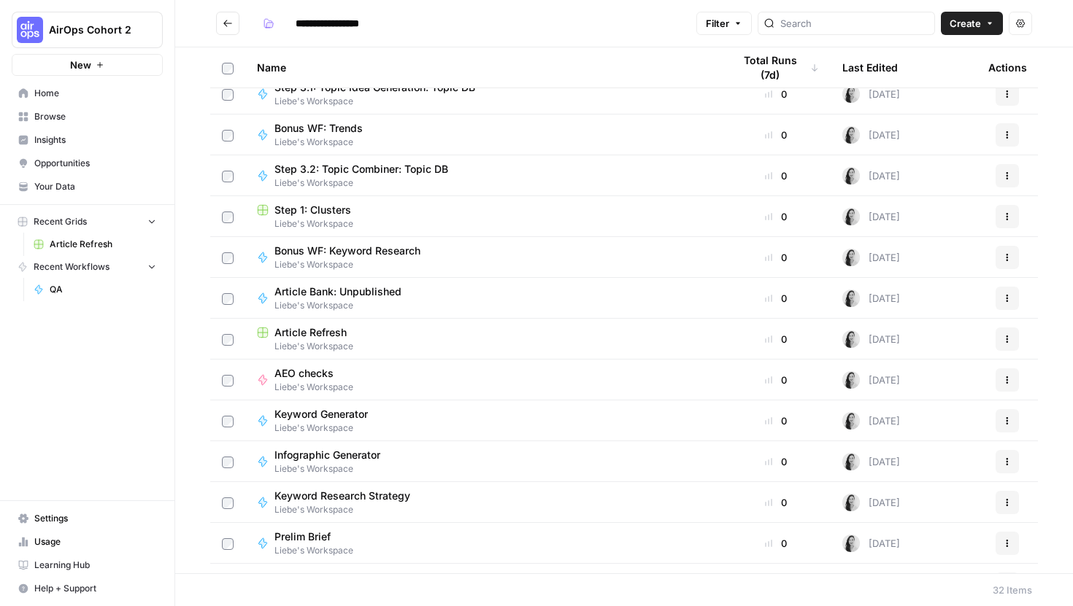
click at [338, 386] on span "Liebe's Workspace" at bounding box center [313, 387] width 79 height 13
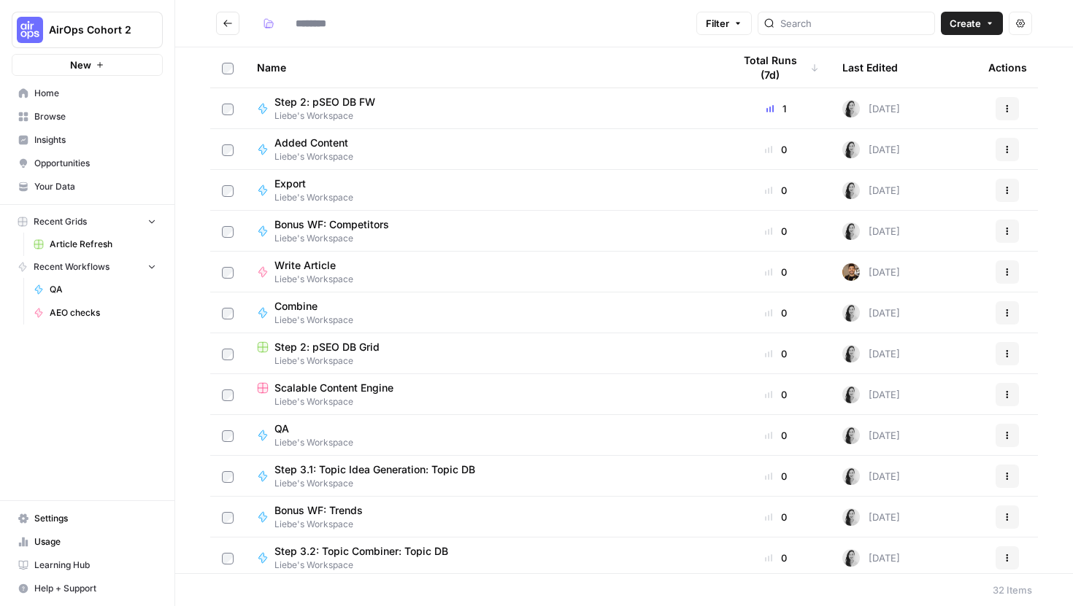
type input "**********"
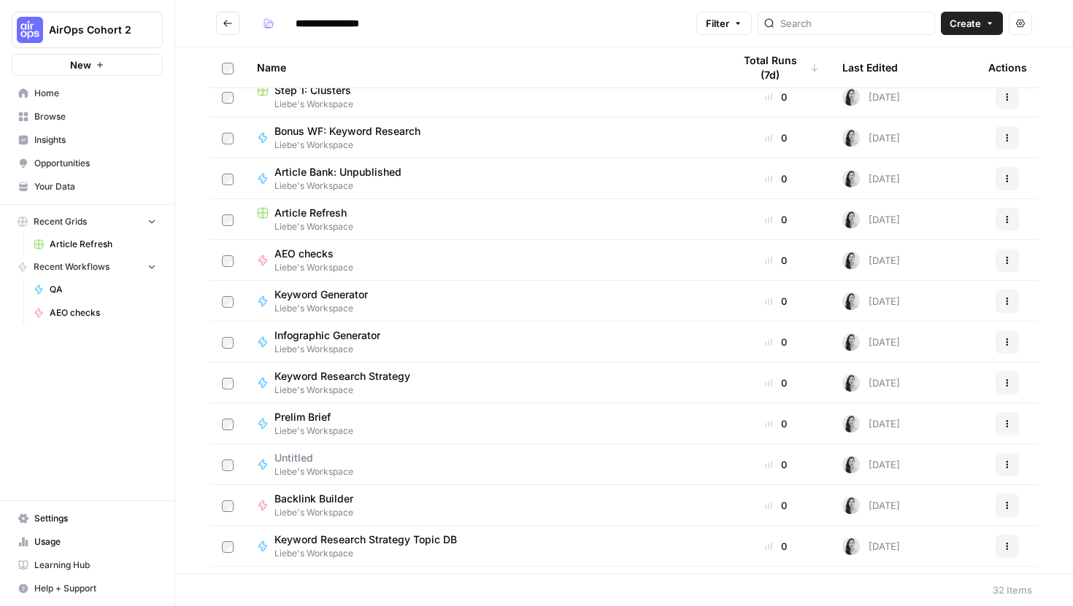
scroll to position [484, 0]
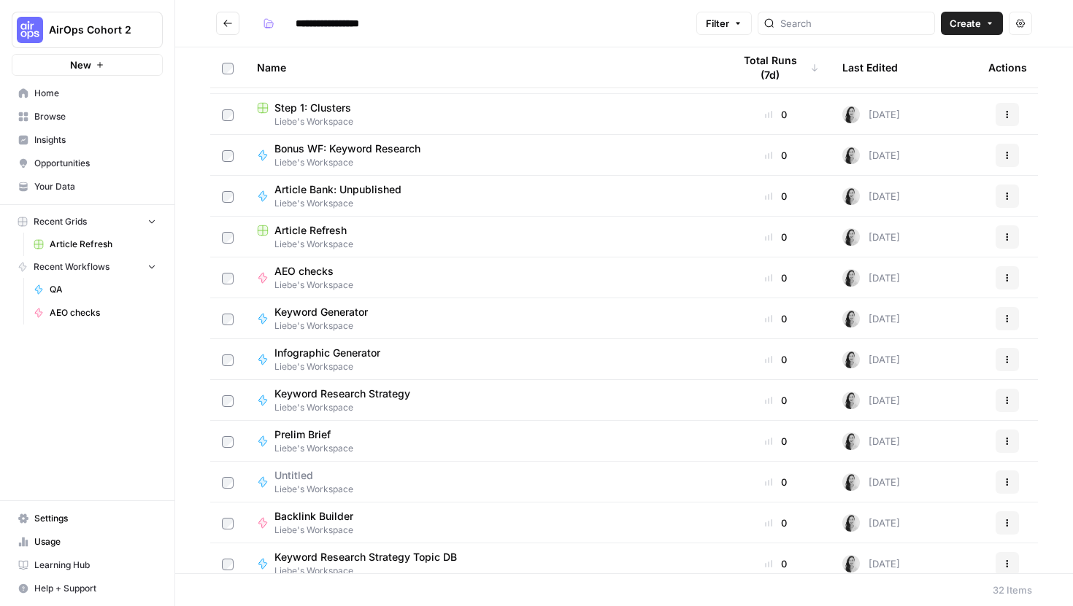
click at [665, 358] on div "Infographic Generator Liebe's Workspace" at bounding box center [483, 360] width 452 height 28
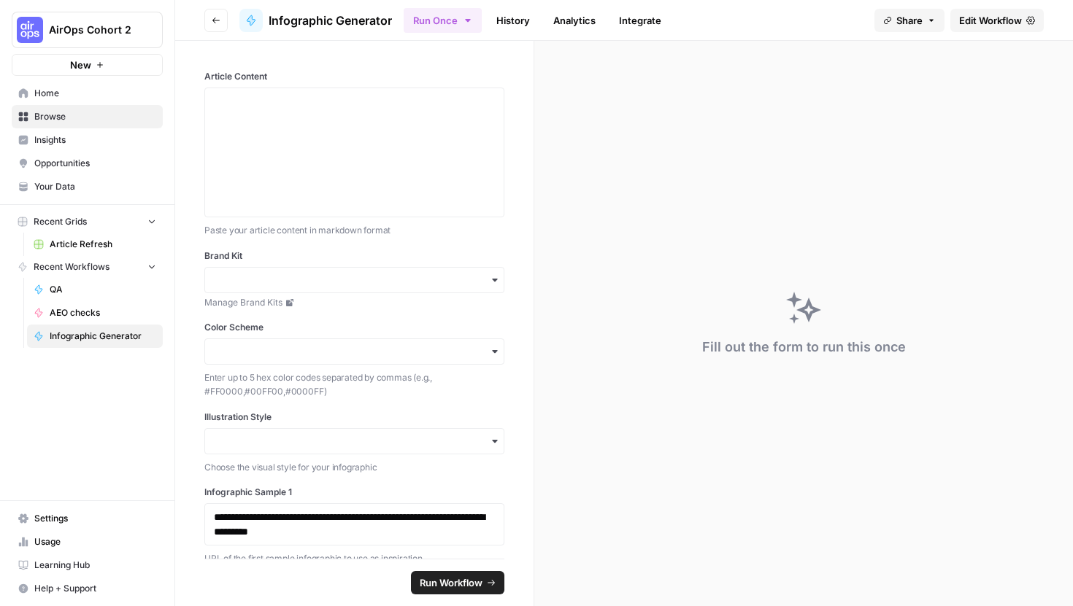
click at [975, 26] on span "Edit Workflow" at bounding box center [990, 20] width 63 height 15
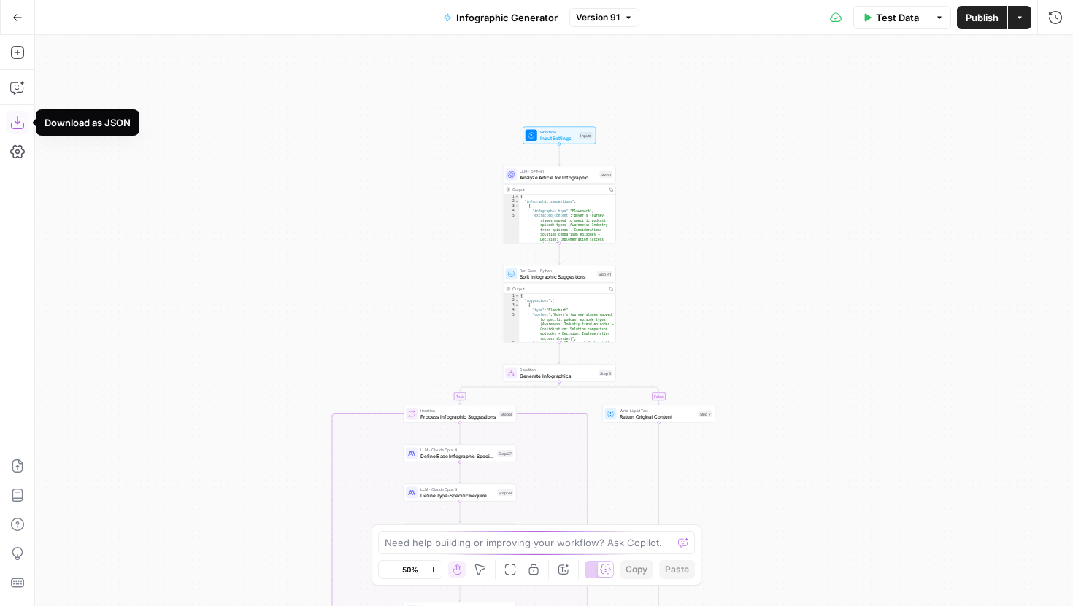
click at [16, 127] on icon "button" at bounding box center [17, 122] width 15 height 15
click at [12, 21] on icon "button" at bounding box center [17, 17] width 10 height 10
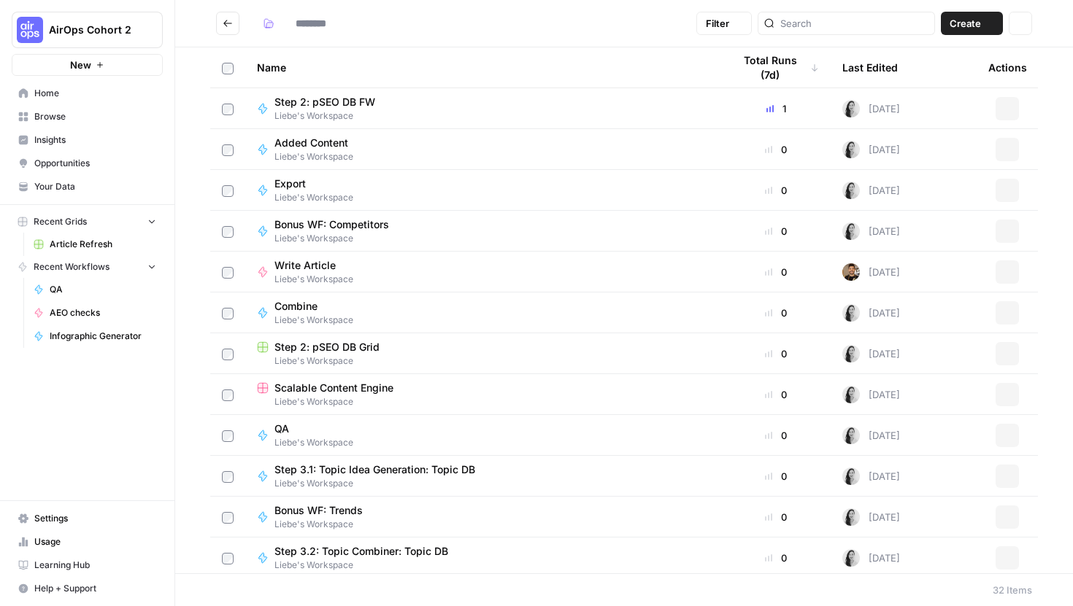
type input "**********"
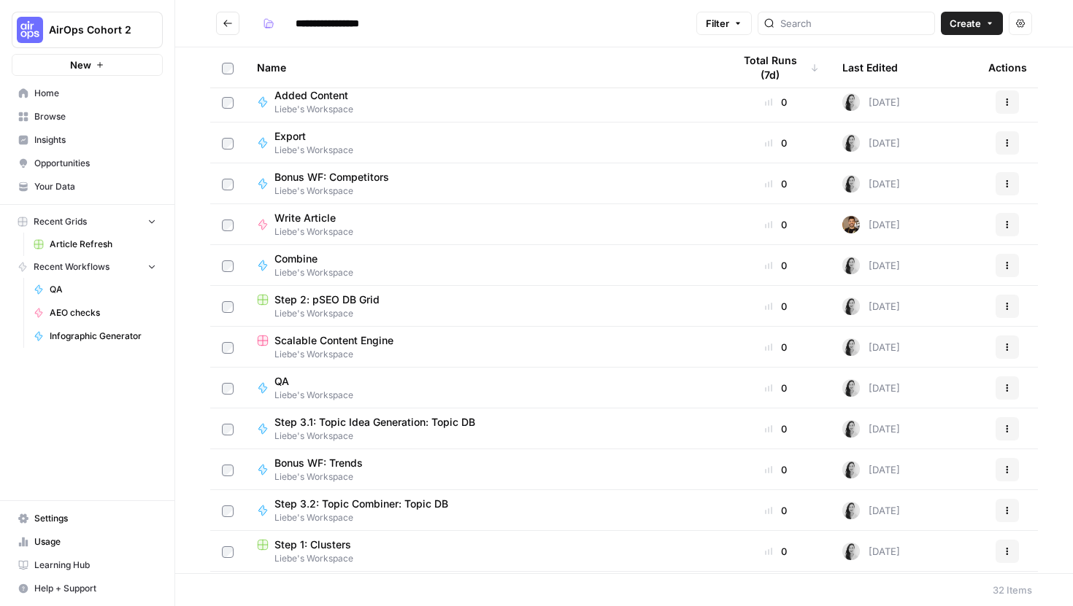
scroll to position [68, 0]
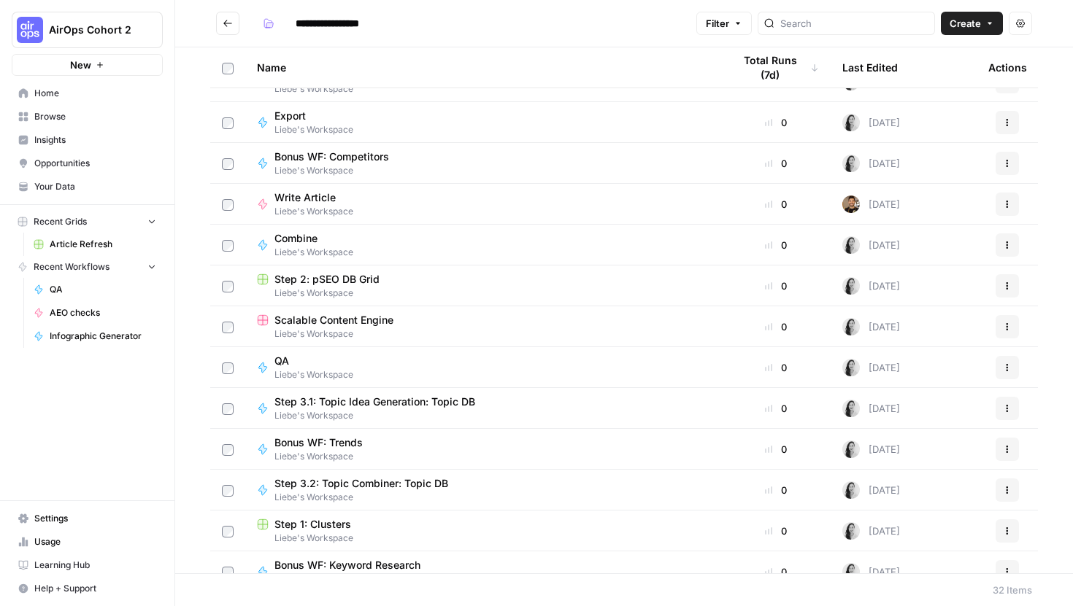
click at [127, 31] on span "AirOps Cohort 2" at bounding box center [93, 30] width 88 height 15
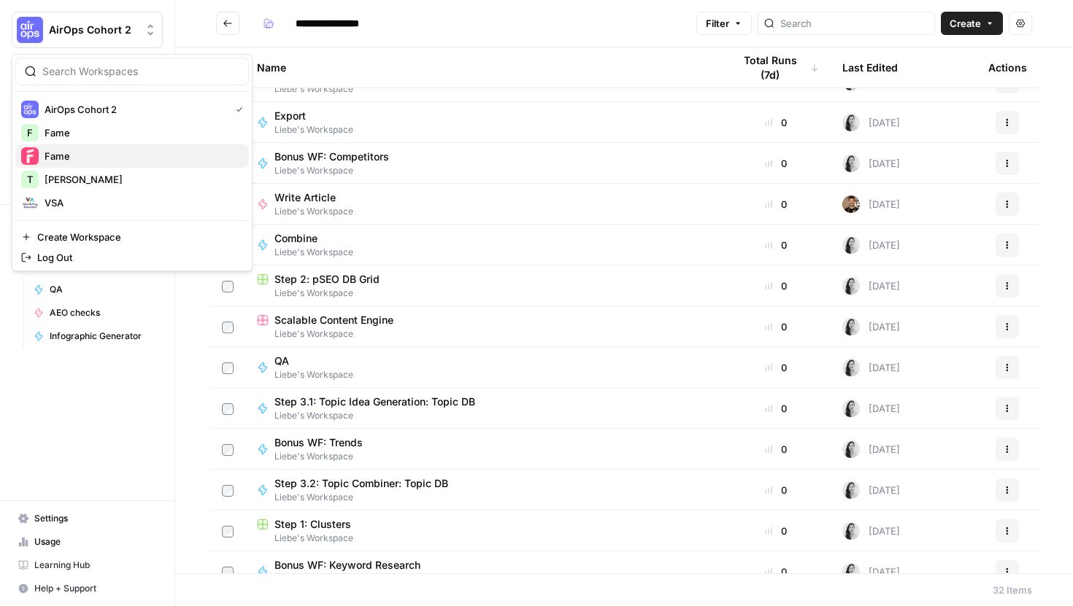
click at [66, 160] on span "Fame" at bounding box center [141, 156] width 193 height 15
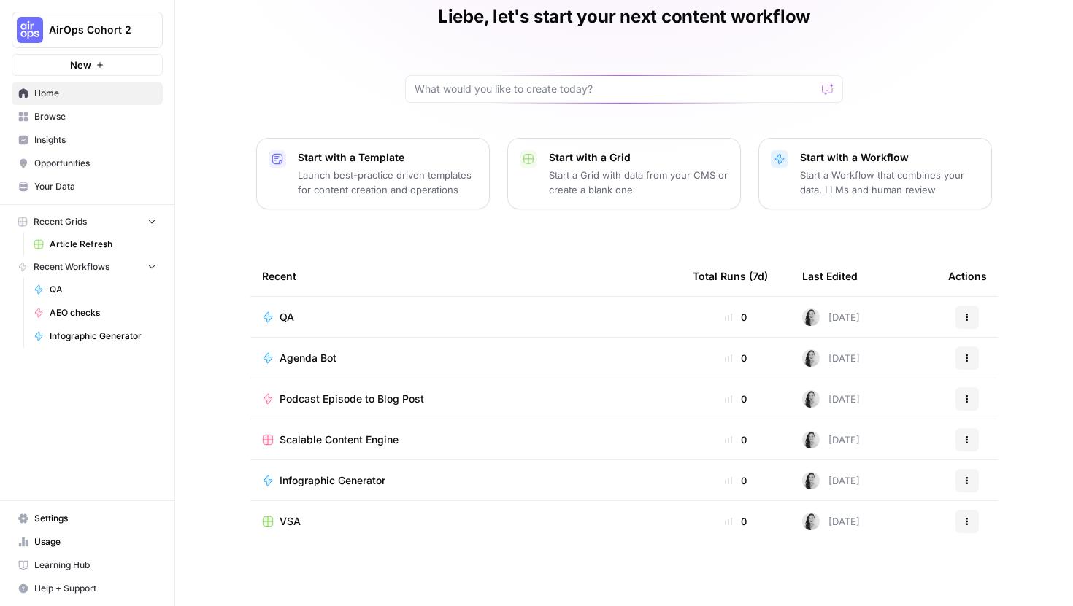
scroll to position [63, 0]
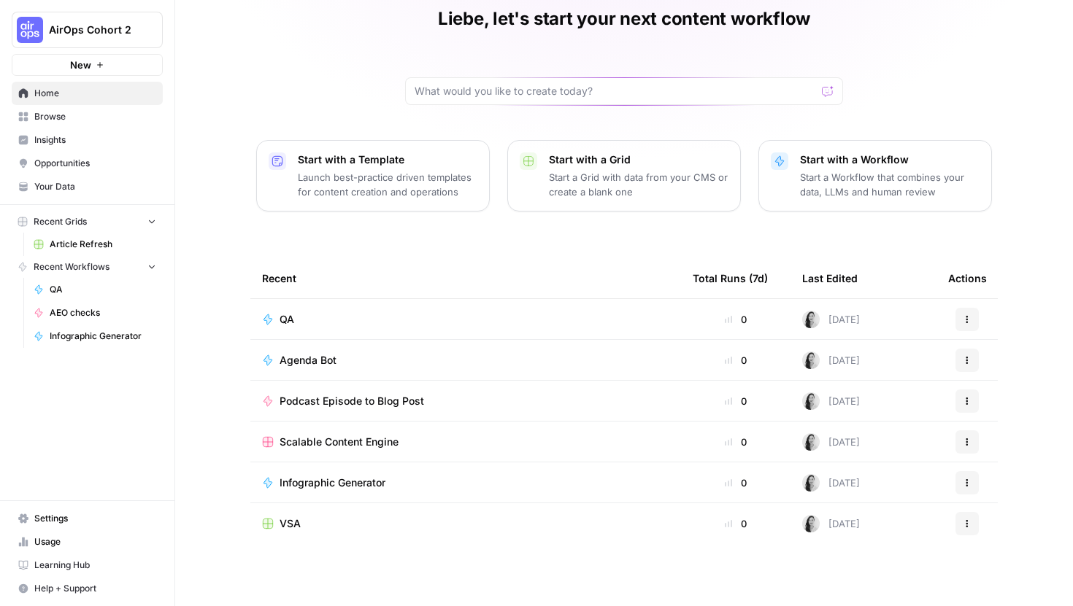
click at [65, 120] on span "Browse" at bounding box center [95, 116] width 122 height 13
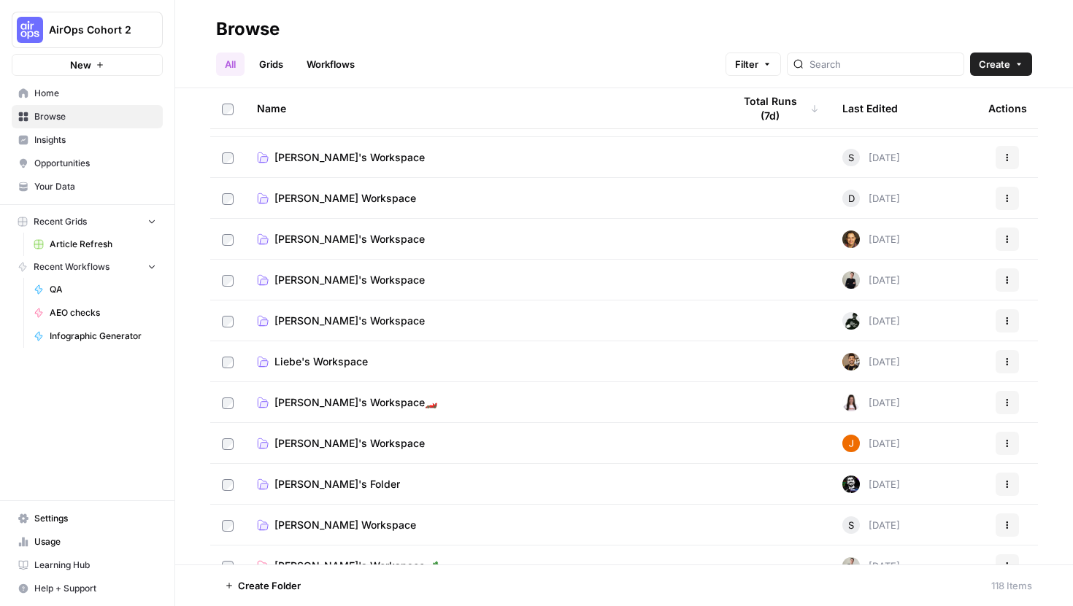
scroll to position [1003, 0]
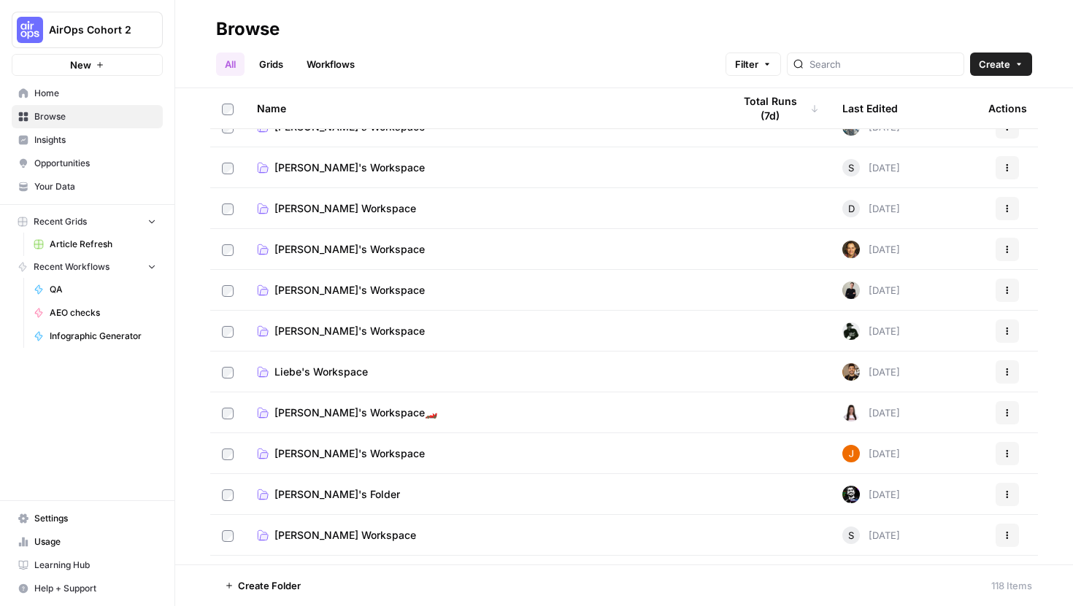
click at [325, 370] on span "Liebe's Workspace" at bounding box center [320, 372] width 93 height 15
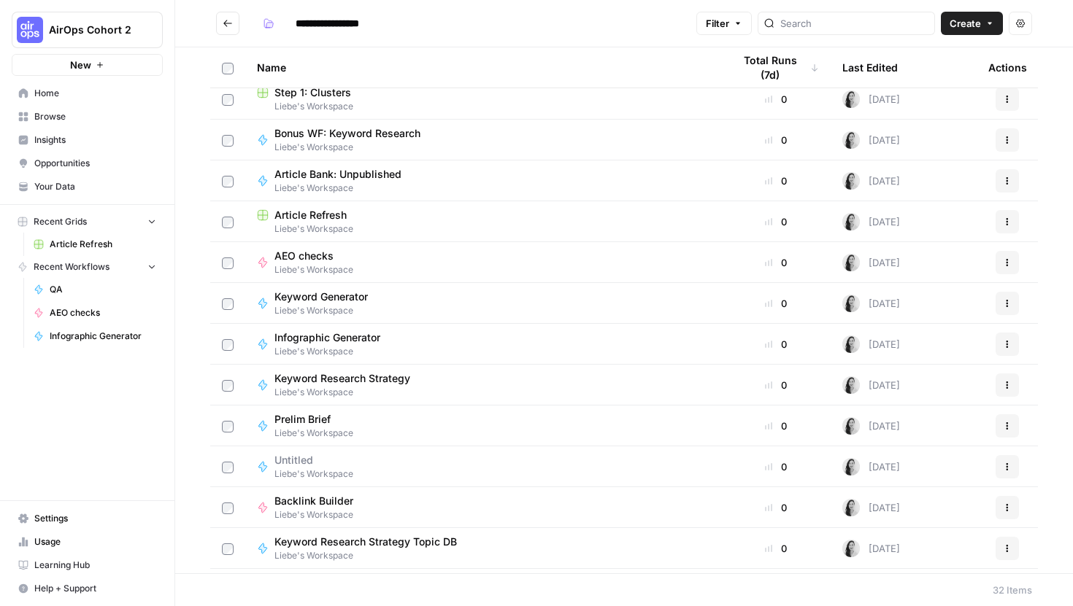
scroll to position [500, 0]
click at [306, 274] on span "Liebe's Workspace" at bounding box center [313, 269] width 79 height 13
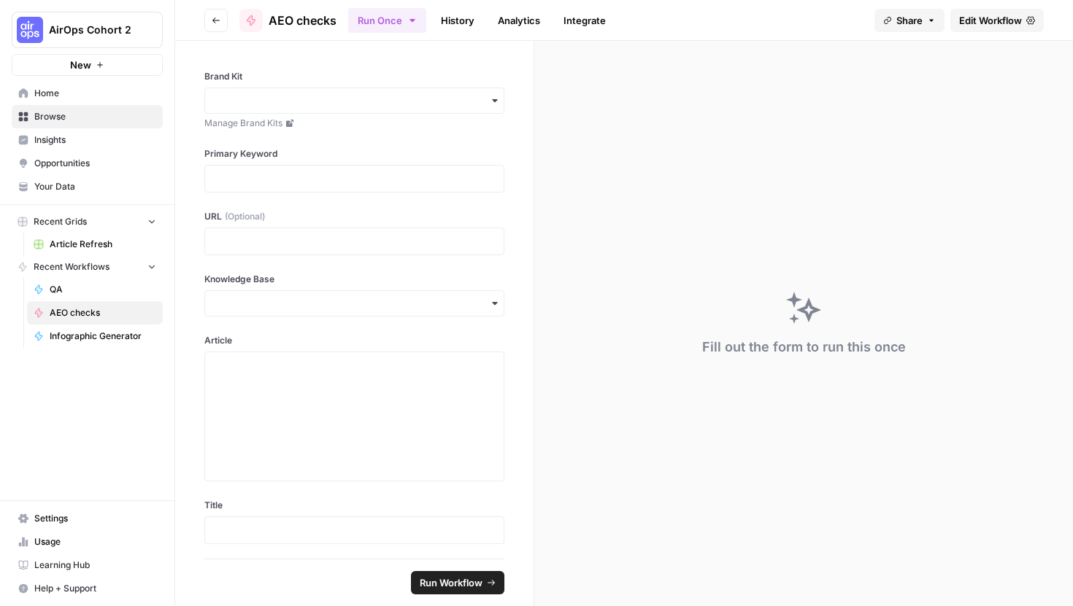
click at [1017, 17] on span "Edit Workflow" at bounding box center [990, 20] width 63 height 15
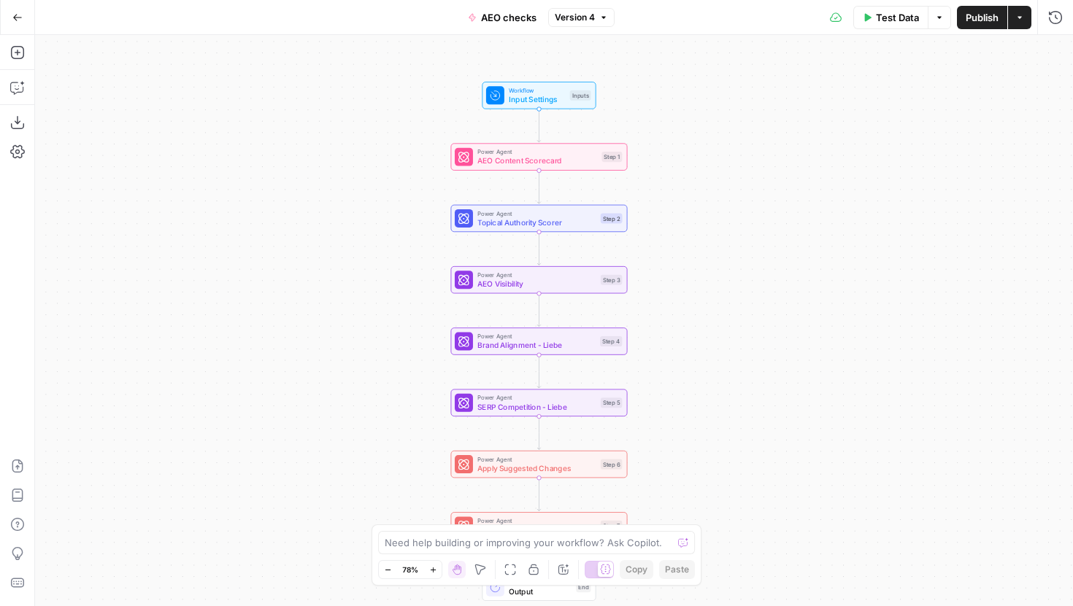
click at [26, 18] on button "Go Back" at bounding box center [17, 17] width 26 height 26
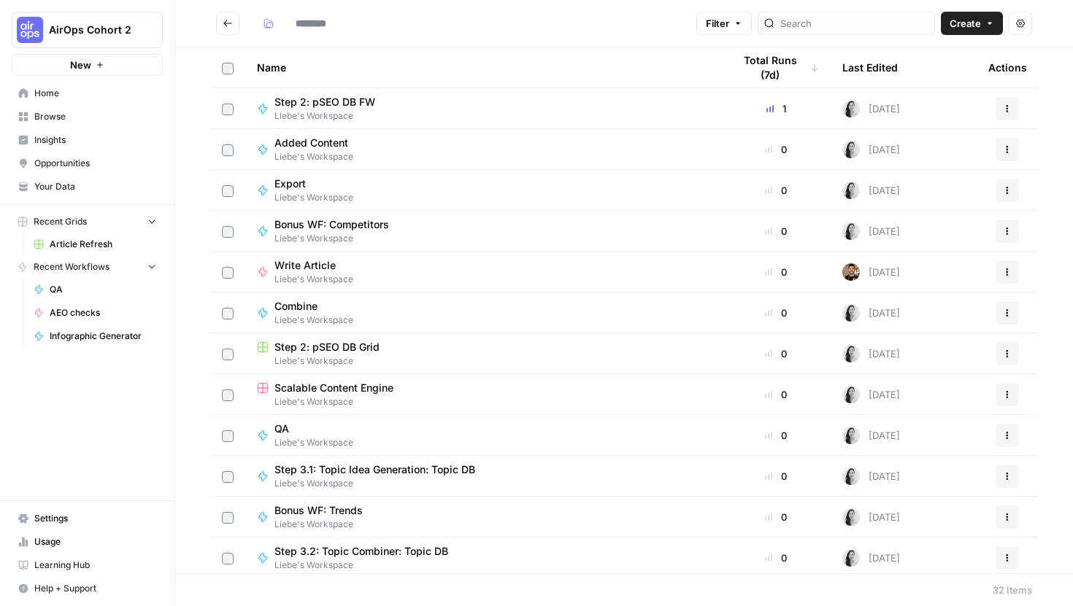
type input "**********"
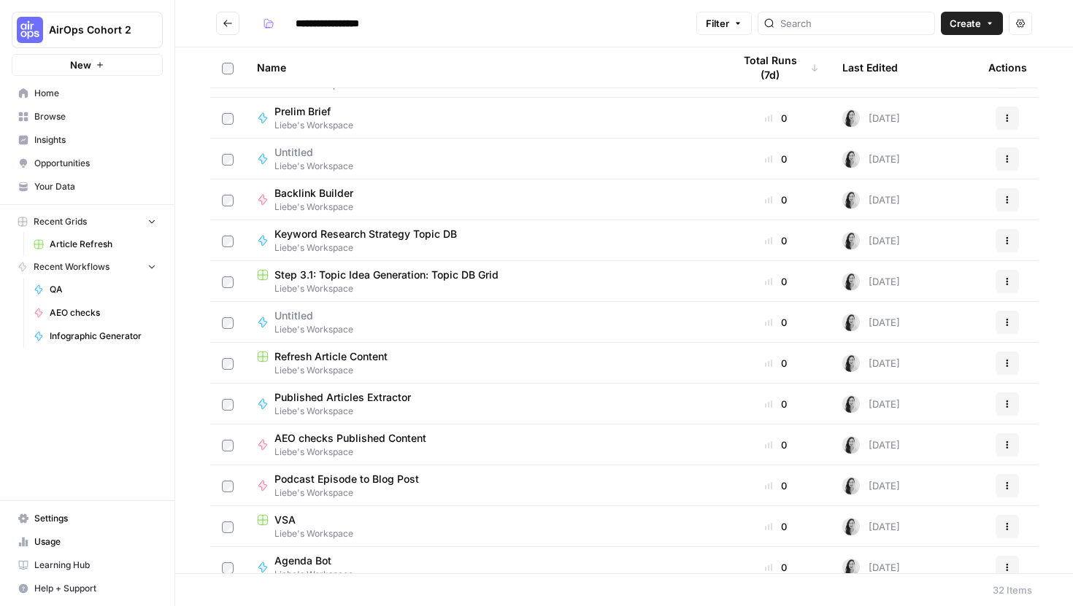
scroll to position [822, 0]
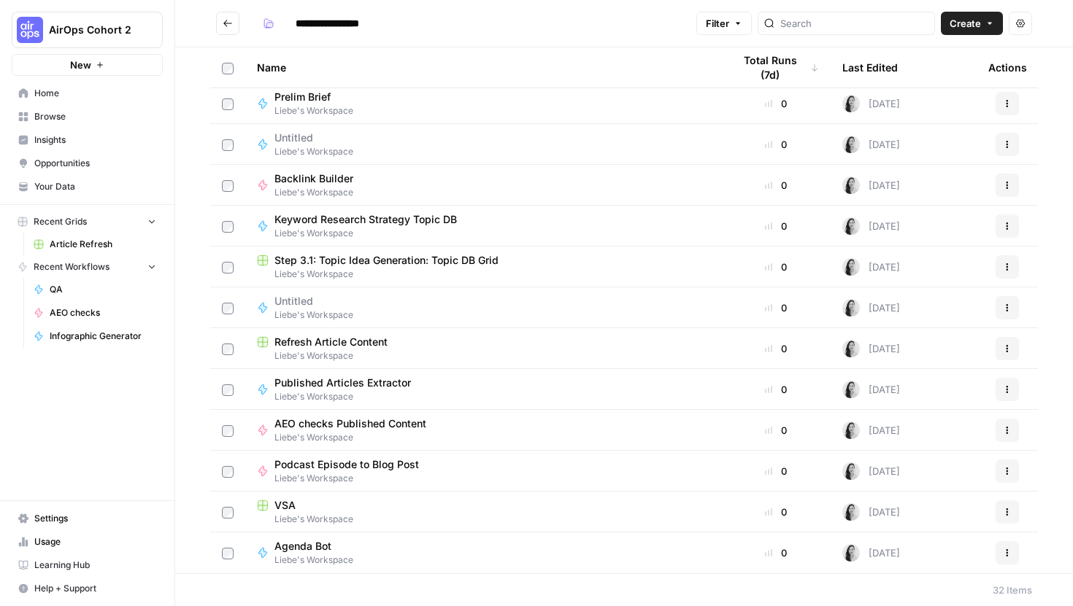
click at [347, 439] on span "Liebe's Workspace" at bounding box center [355, 437] width 163 height 13
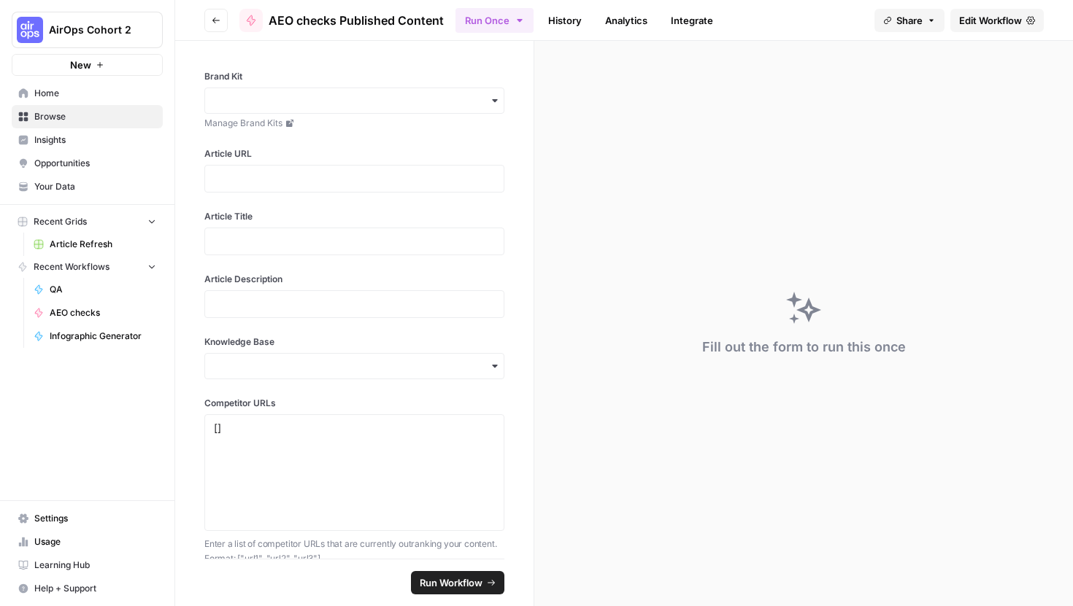
click at [976, 26] on span "Edit Workflow" at bounding box center [990, 20] width 63 height 15
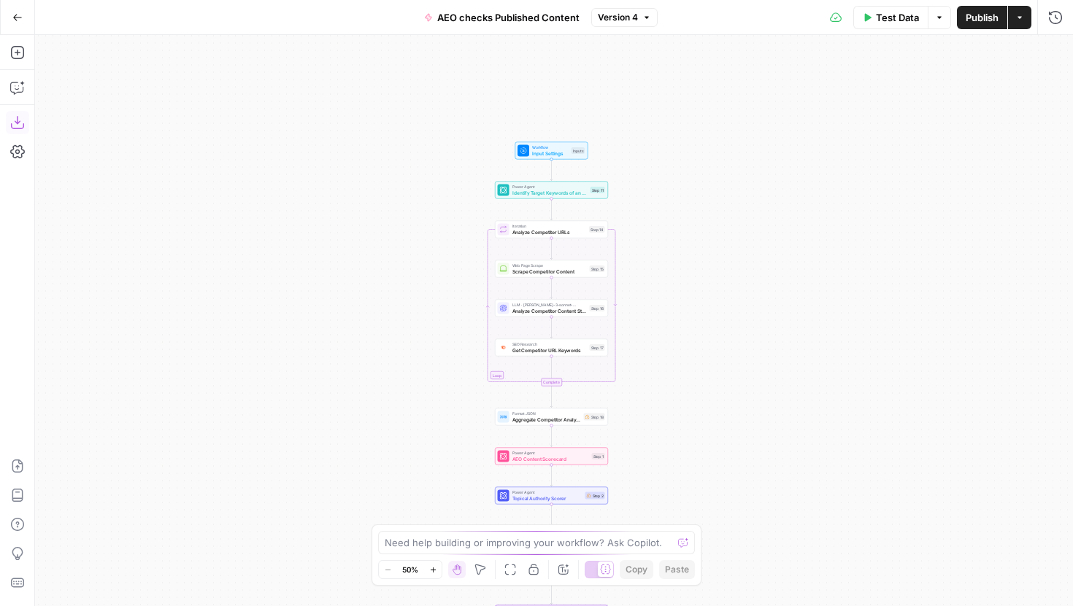
click at [18, 114] on button "Download as JSON" at bounding box center [17, 122] width 23 height 23
click at [8, 16] on button "Go Back" at bounding box center [17, 17] width 26 height 26
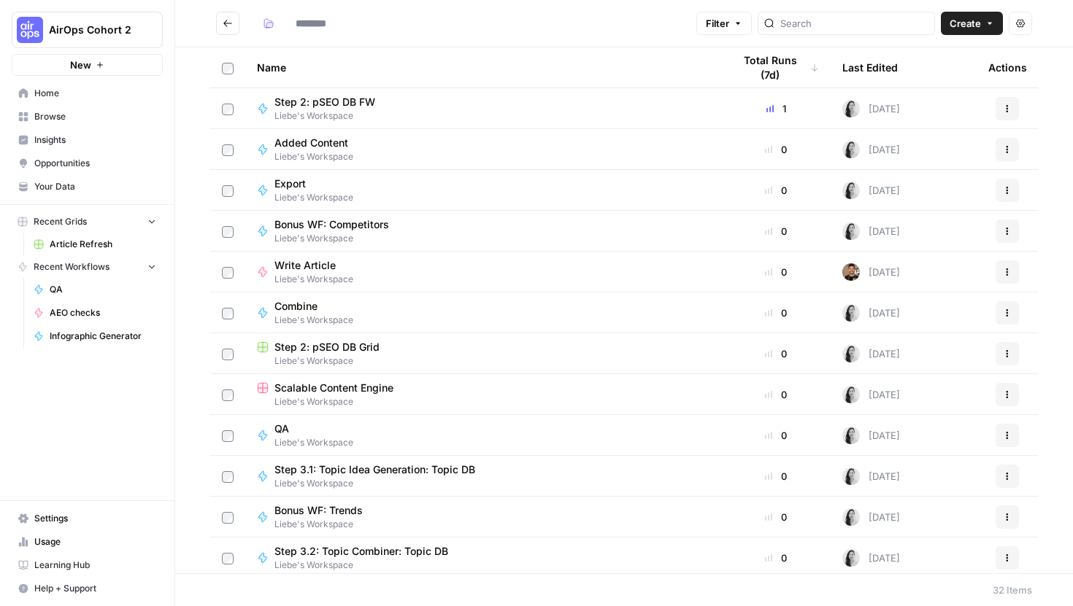
type input "**********"
click at [290, 266] on span "Write Article" at bounding box center [307, 265] width 67 height 15
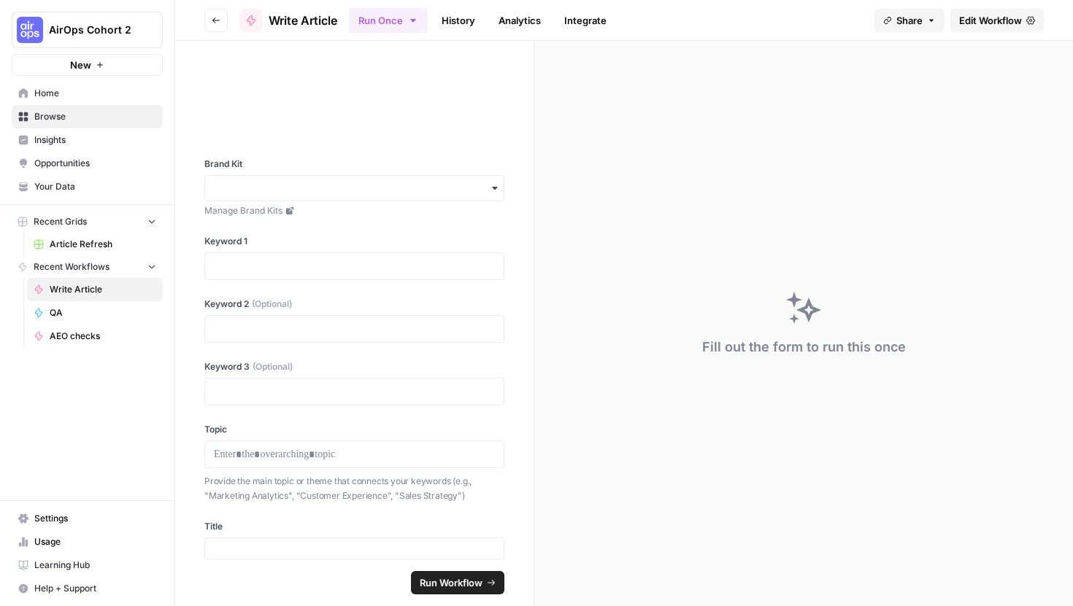
click at [1012, 10] on link "Edit Workflow" at bounding box center [996, 20] width 93 height 23
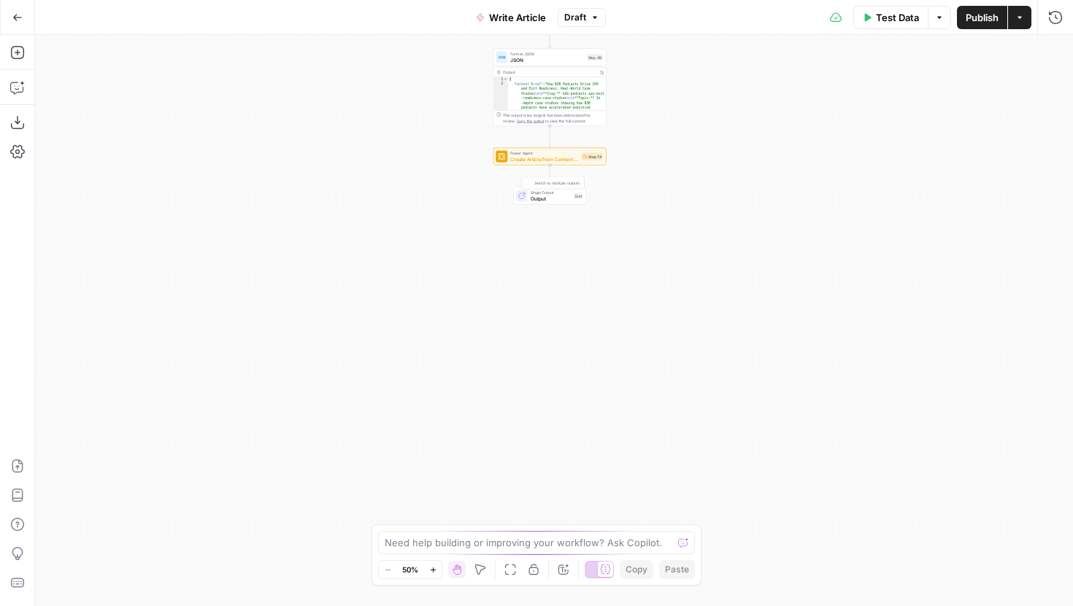
click at [535, 158] on span "Create Article from Content Brief - Liebe" at bounding box center [544, 158] width 68 height 7
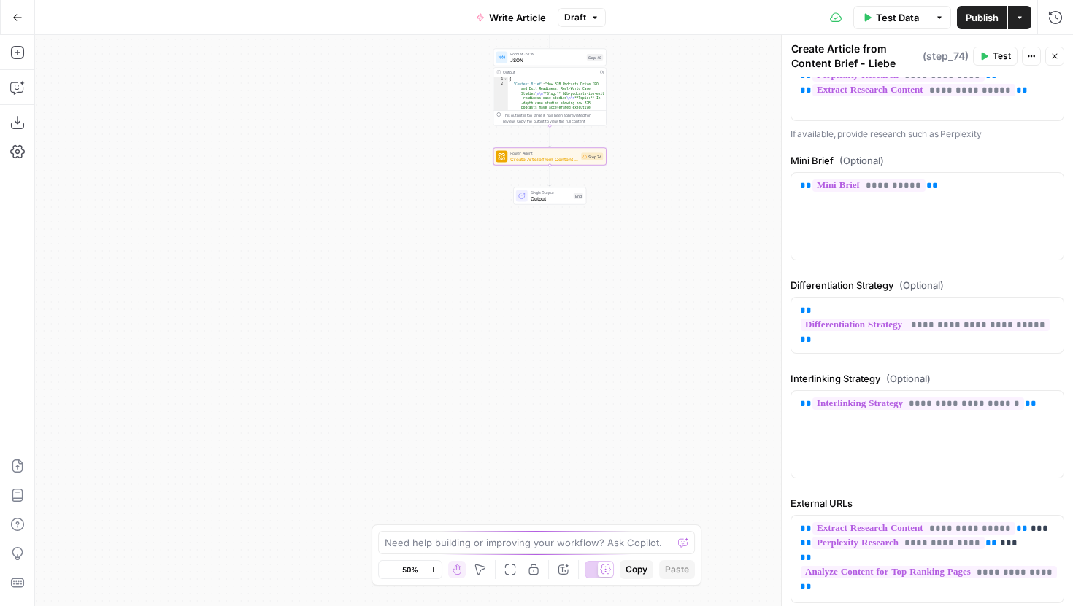
scroll to position [934, 0]
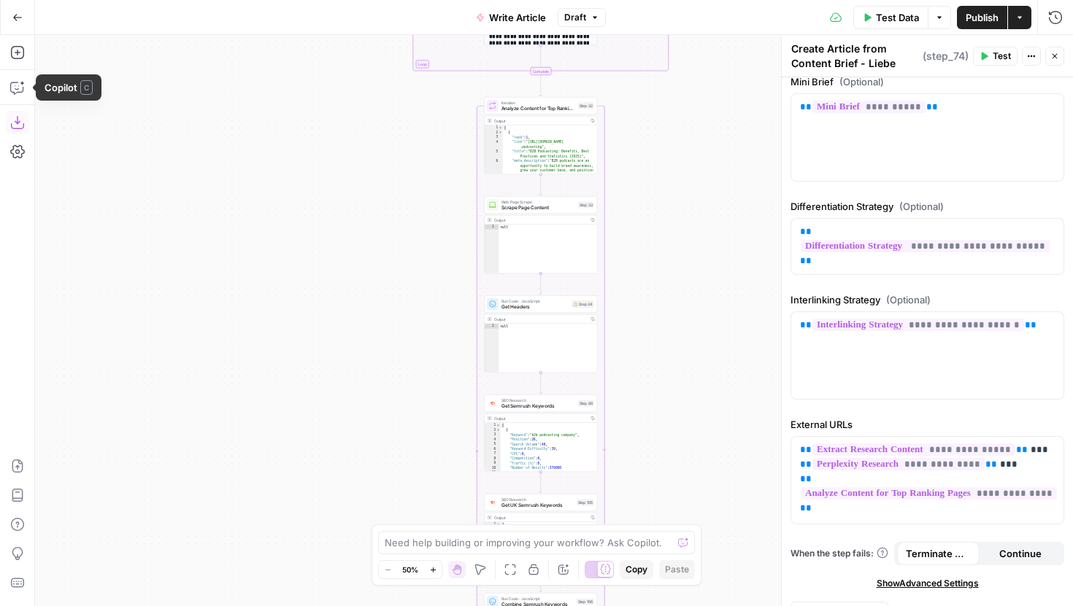
click at [10, 115] on icon "button" at bounding box center [17, 122] width 15 height 15
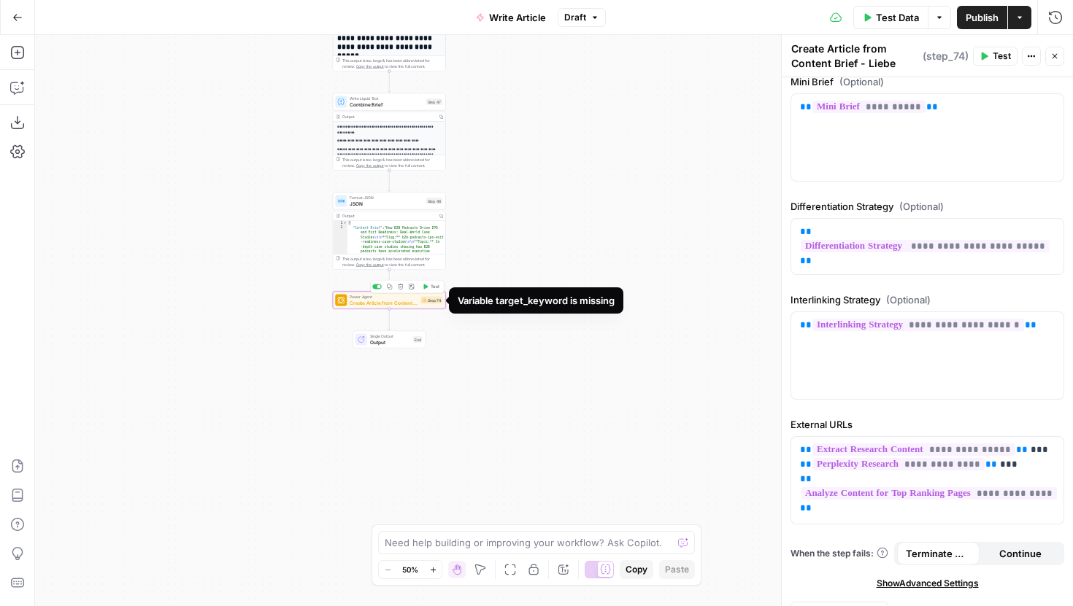
click at [425, 303] on div "Step 74" at bounding box center [431, 300] width 22 height 7
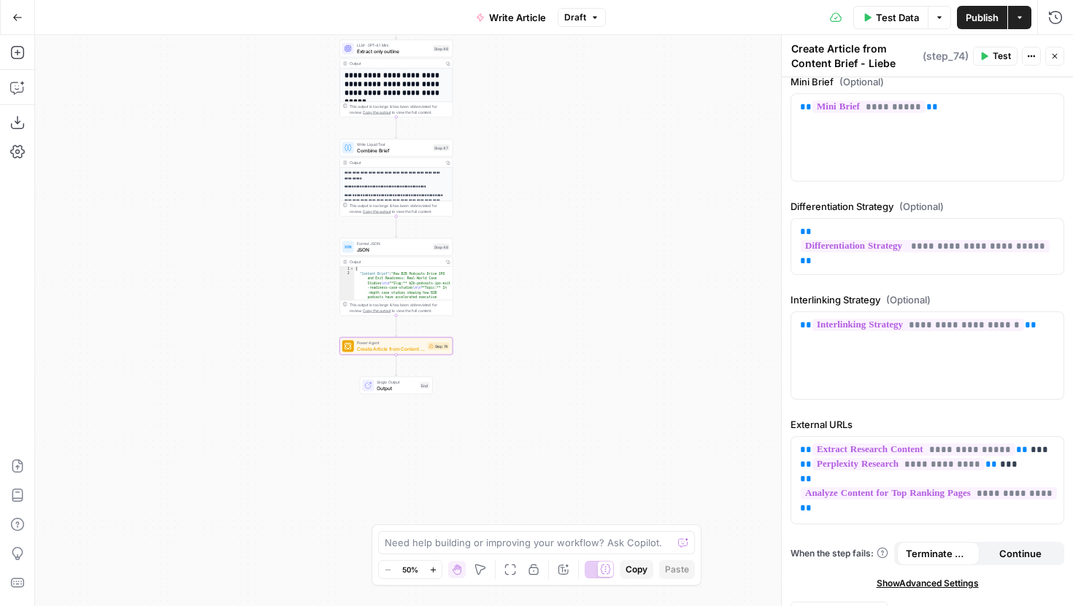
click at [23, 13] on button "Go Back" at bounding box center [17, 17] width 26 height 26
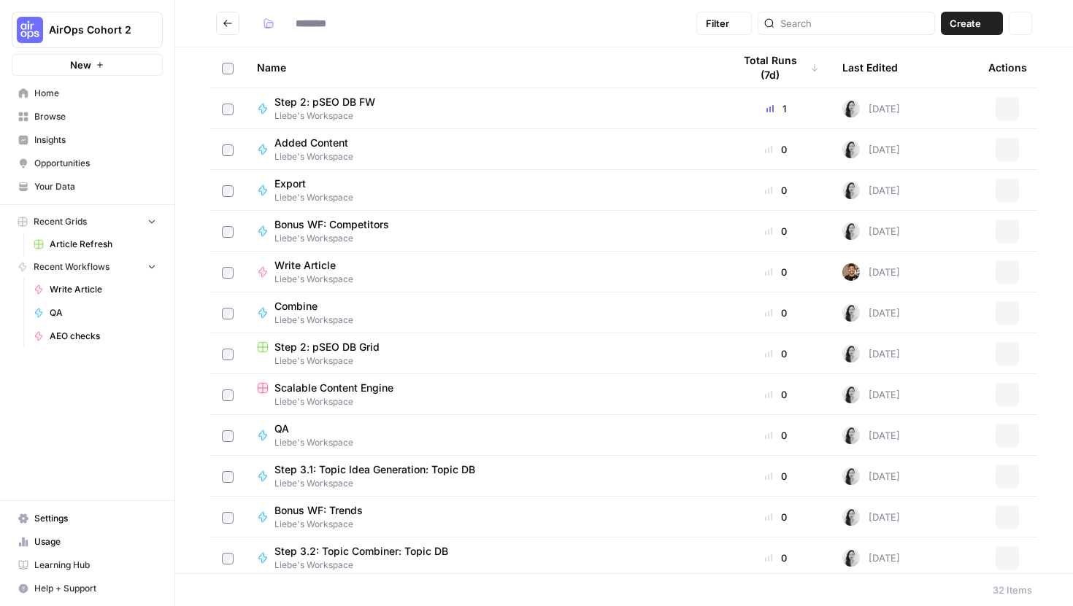
type input "**********"
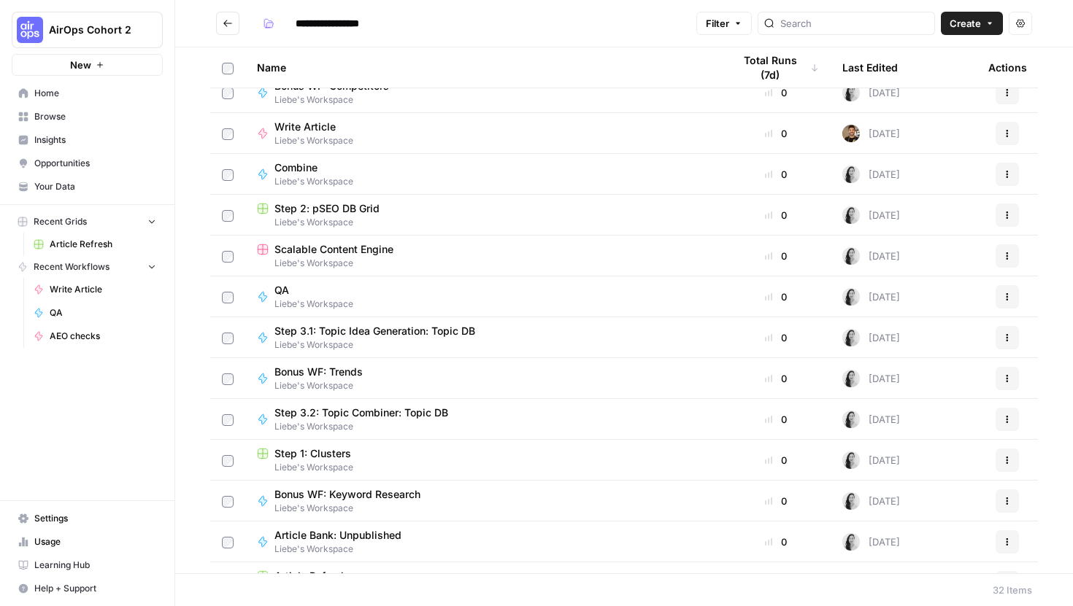
scroll to position [170, 0]
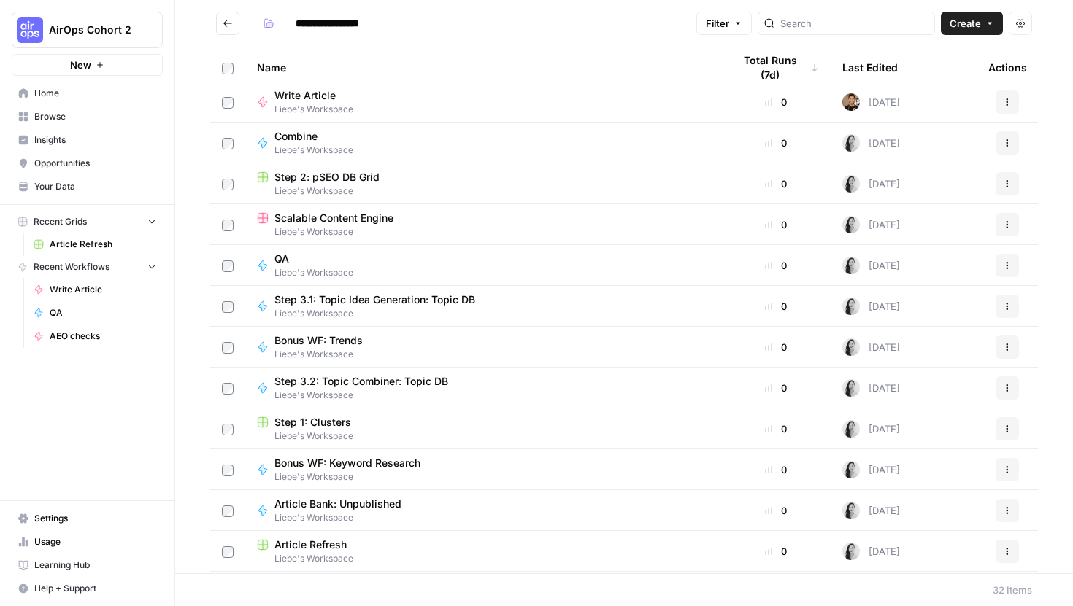
click at [227, 19] on icon "Go back" at bounding box center [228, 23] width 10 height 10
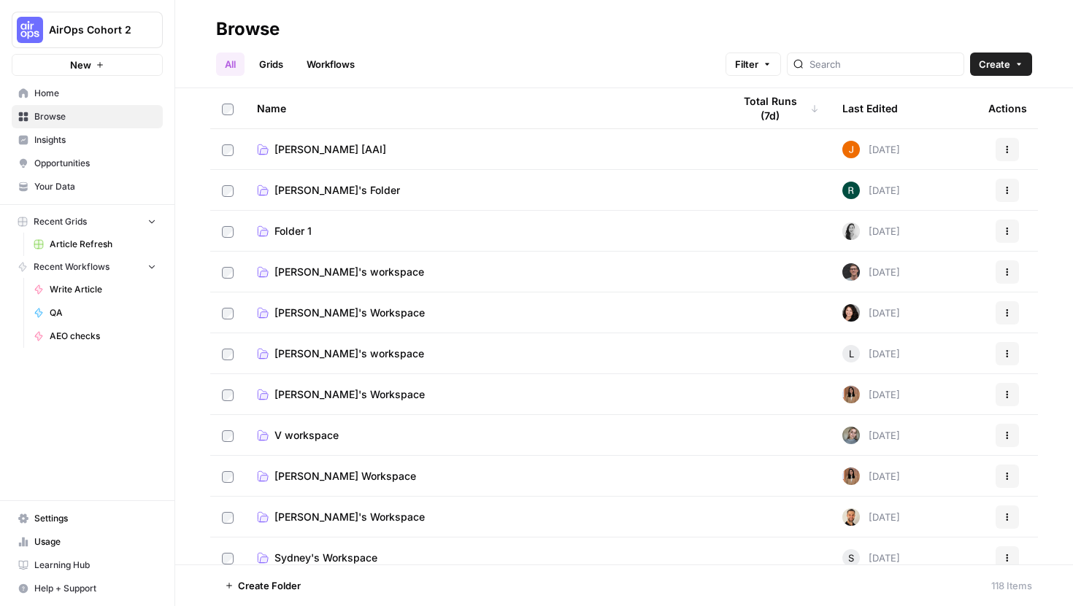
click at [331, 73] on link "Workflows" at bounding box center [331, 64] width 66 height 23
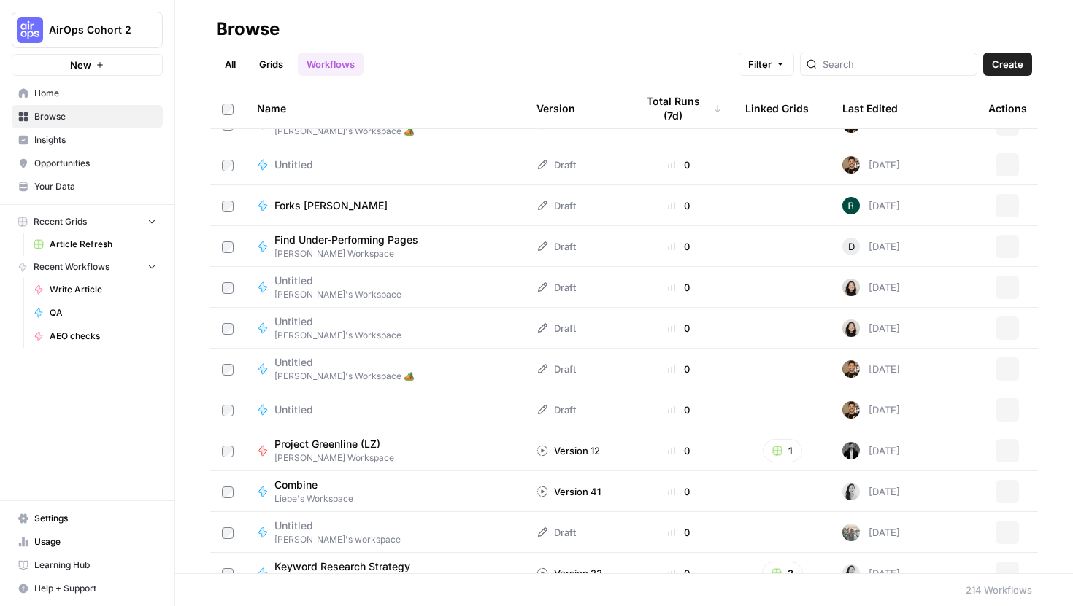
scroll to position [2399, 0]
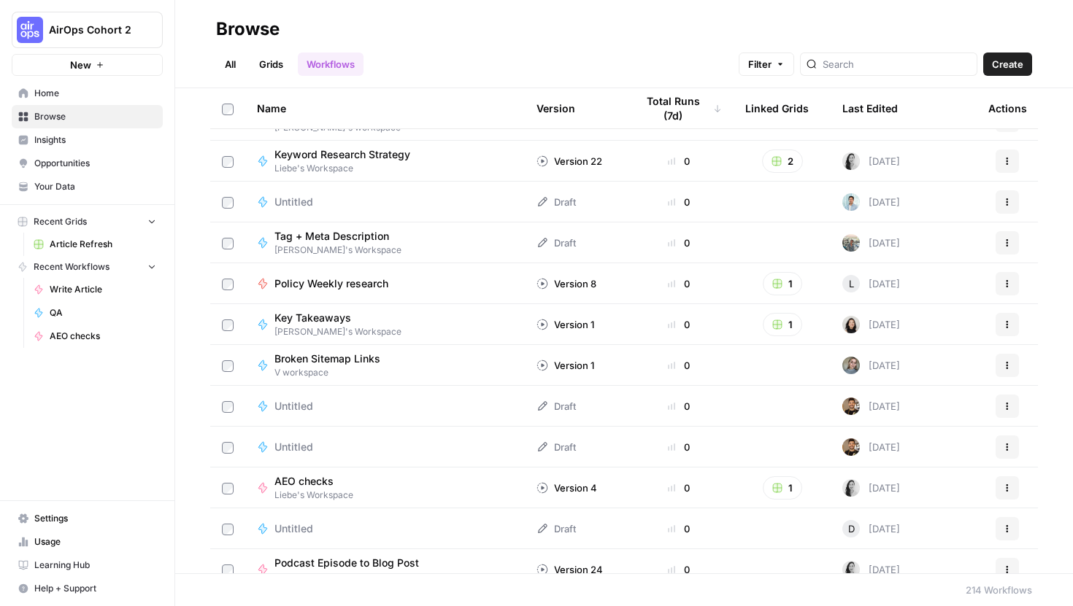
click at [236, 63] on link "All" at bounding box center [230, 64] width 28 height 23
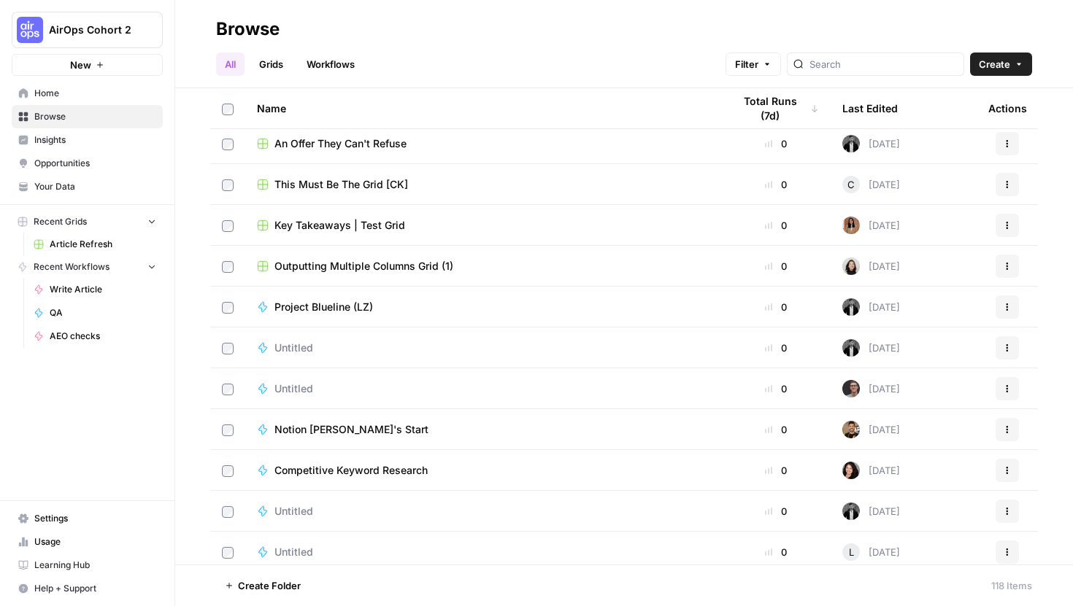
scroll to position [3100, 0]
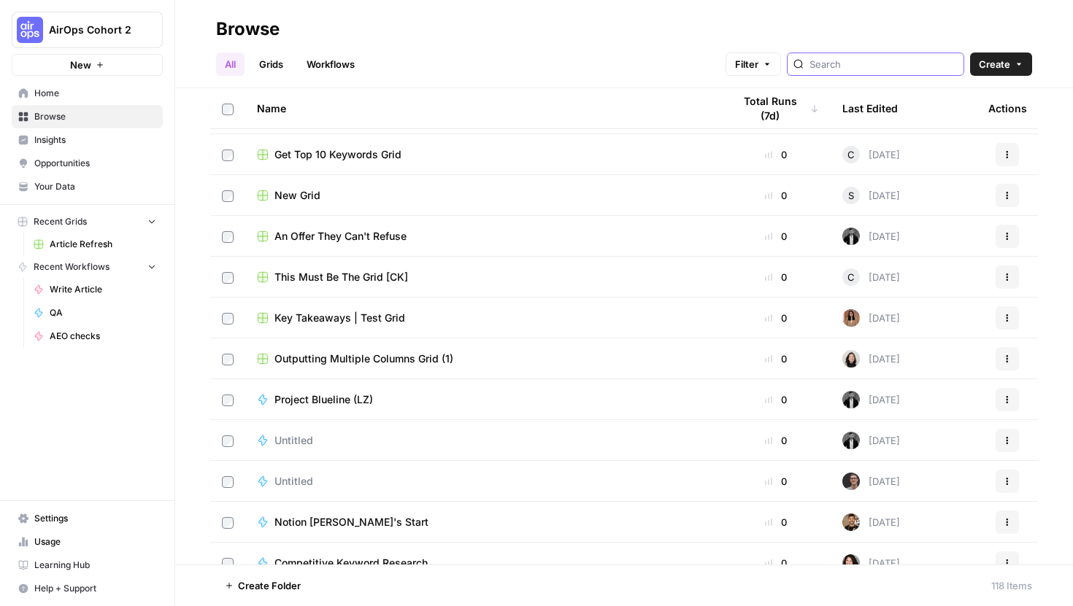
click at [881, 66] on input "search" at bounding box center [883, 64] width 148 height 15
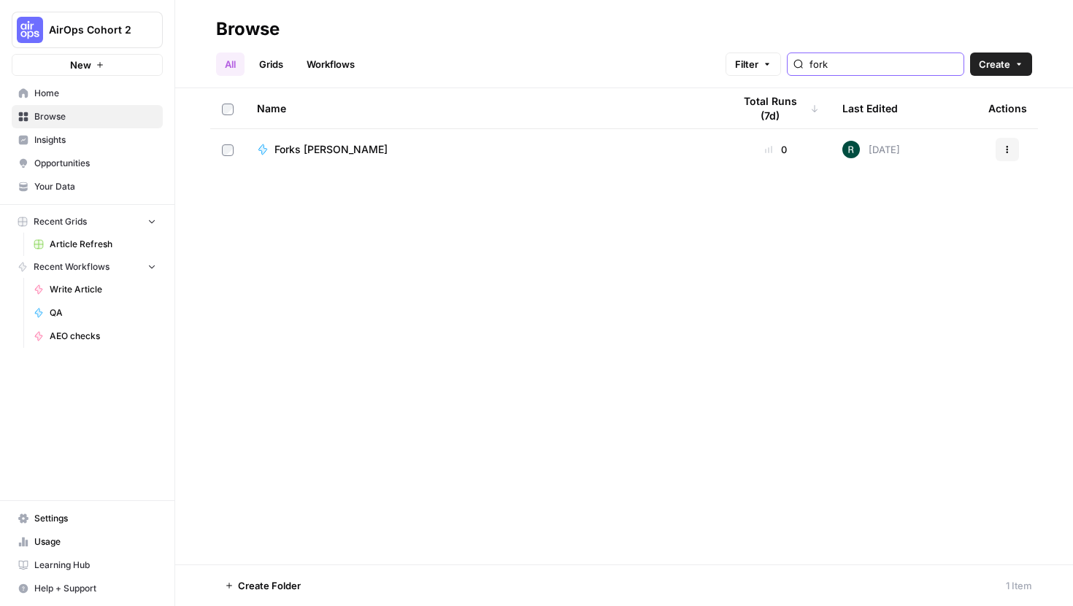
type input "fork"
click at [263, 63] on link "Grids" at bounding box center [271, 64] width 42 height 23
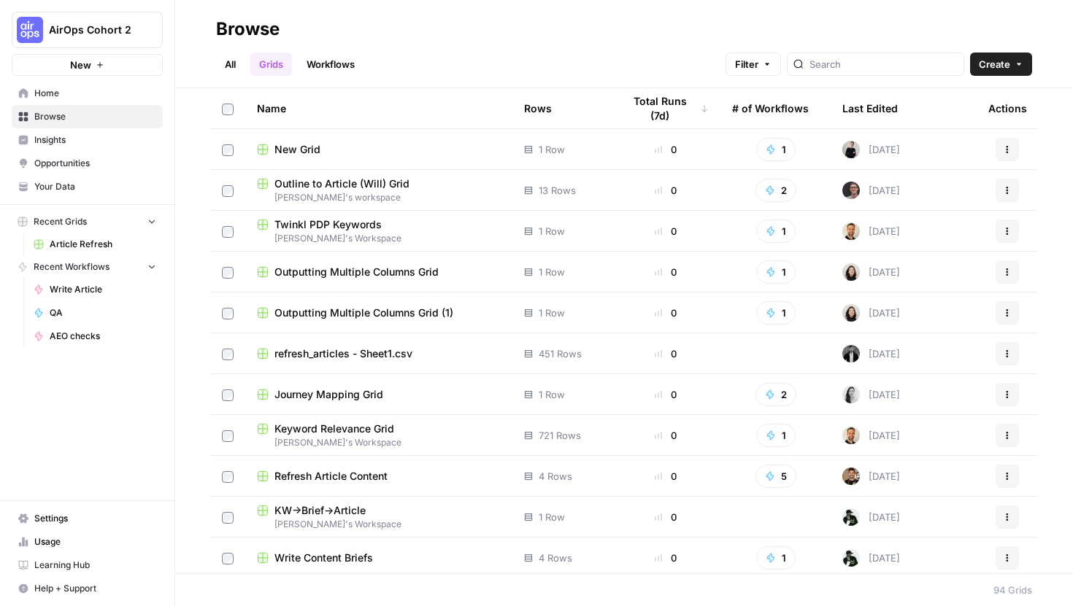
click at [338, 69] on link "Workflows" at bounding box center [331, 64] width 66 height 23
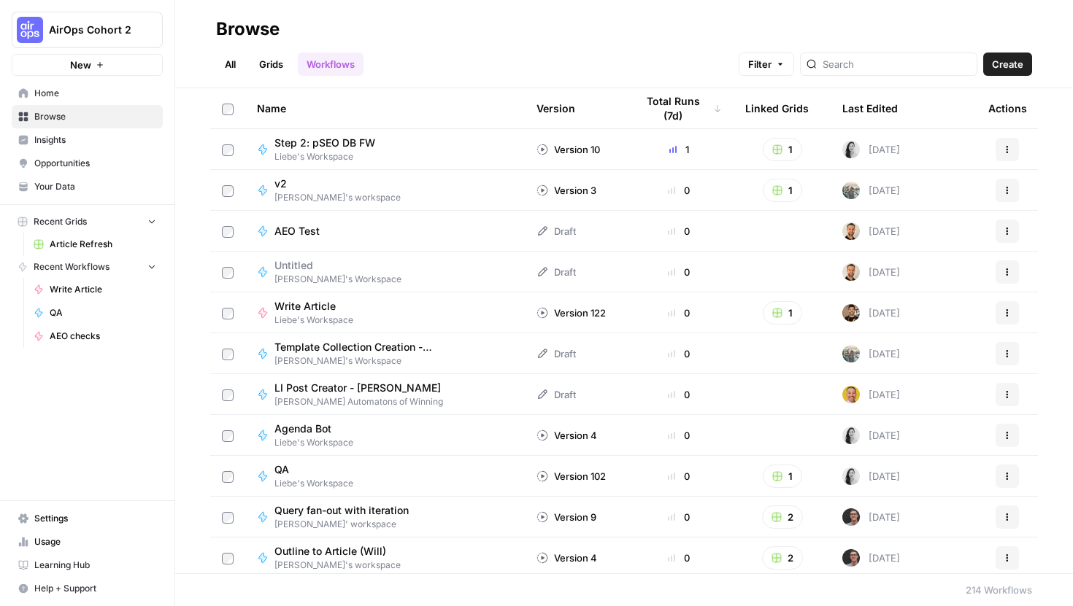
click at [316, 302] on span "Write Article" at bounding box center [307, 306] width 67 height 15
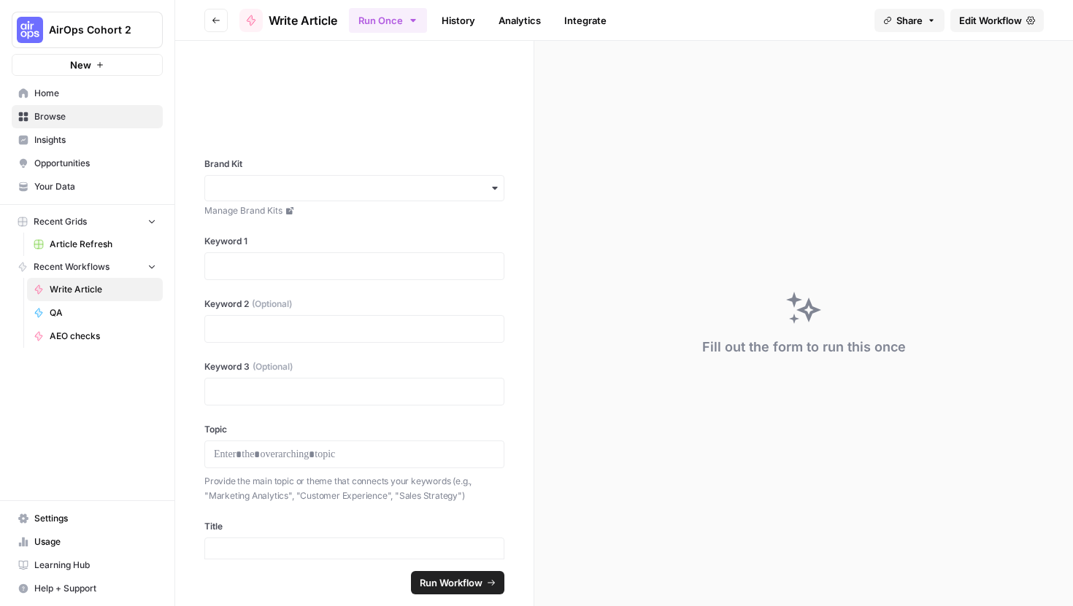
click at [973, 23] on span "Edit Workflow" at bounding box center [990, 20] width 63 height 15
